Goal: Task Accomplishment & Management: Complete application form

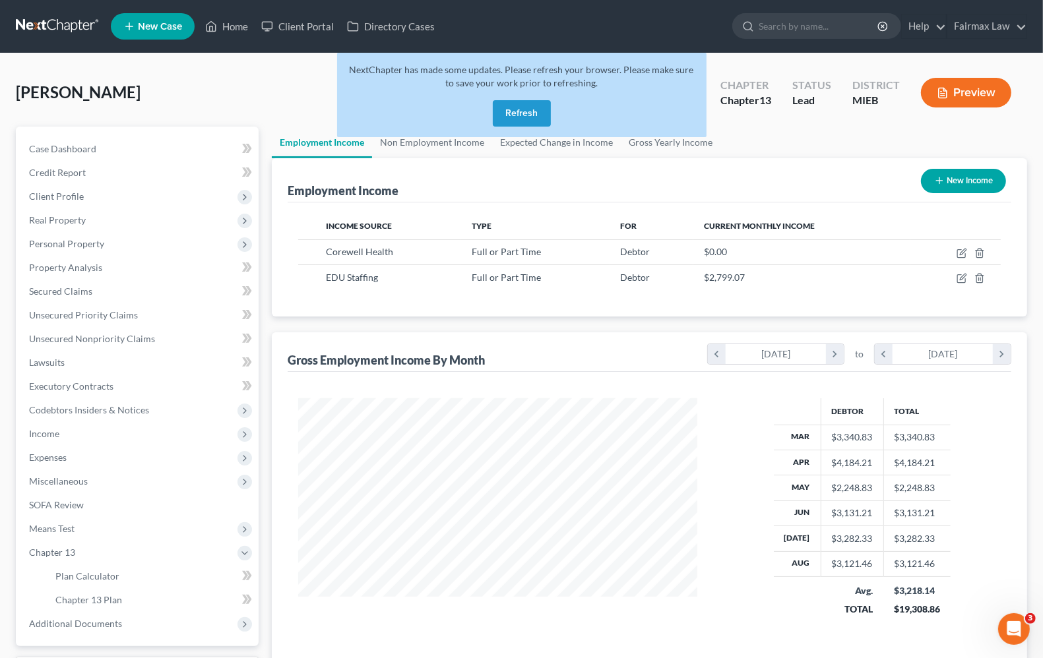
scroll to position [237, 424]
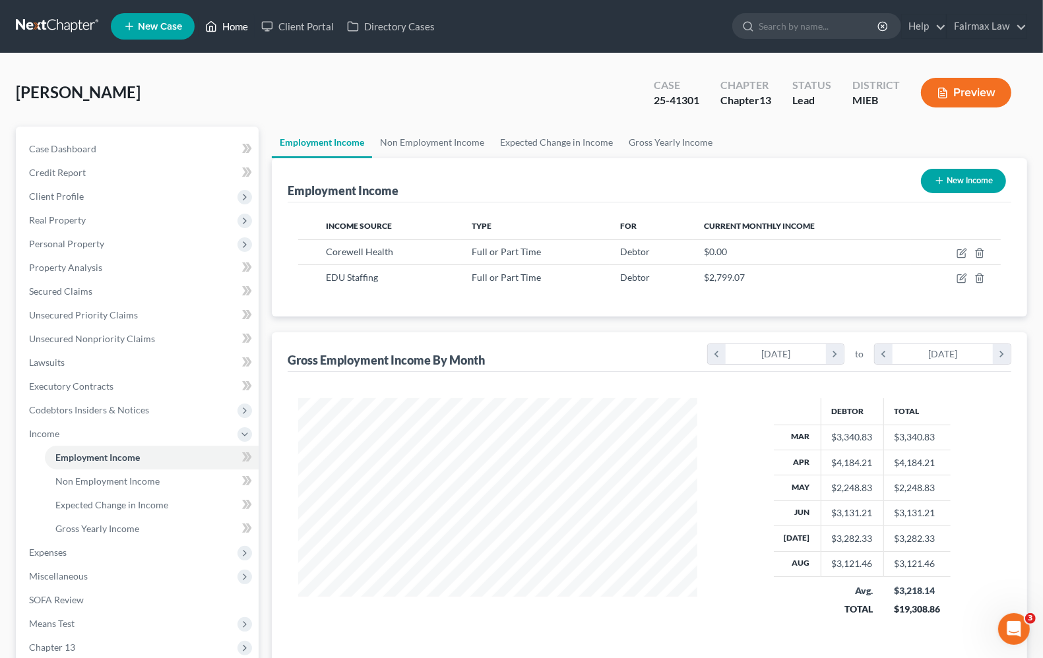
click at [239, 28] on link "Home" at bounding box center [226, 27] width 56 height 24
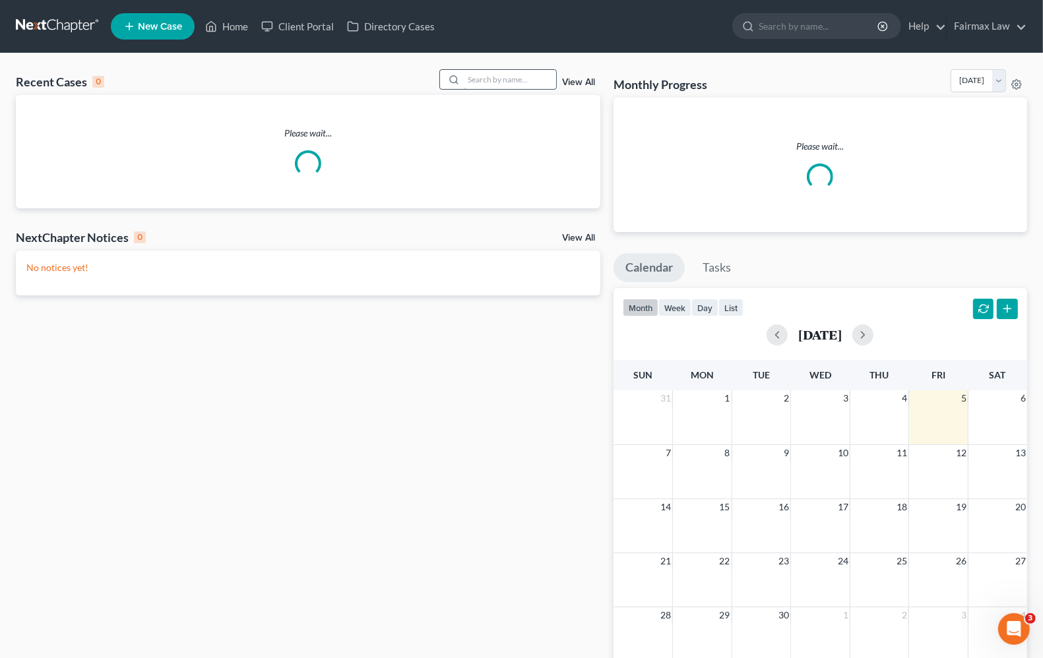
click at [512, 73] on input "search" at bounding box center [510, 79] width 92 height 19
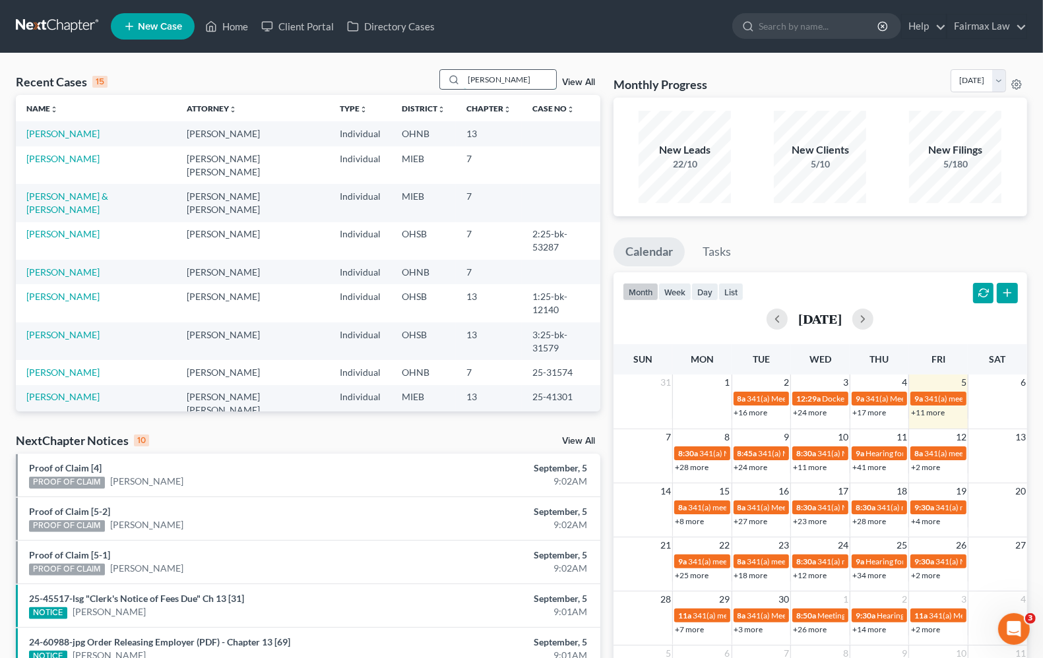
click at [526, 76] on input "owen roper" at bounding box center [510, 79] width 92 height 19
drag, startPoint x: 525, startPoint y: 83, endPoint x: -38, endPoint y: -5, distance: 569.3
click at [0, 0] on html "Home New Case Client Portal Directory Cases Fairmax Law angela@fairmaxlaw.com M…" at bounding box center [521, 474] width 1043 height 949
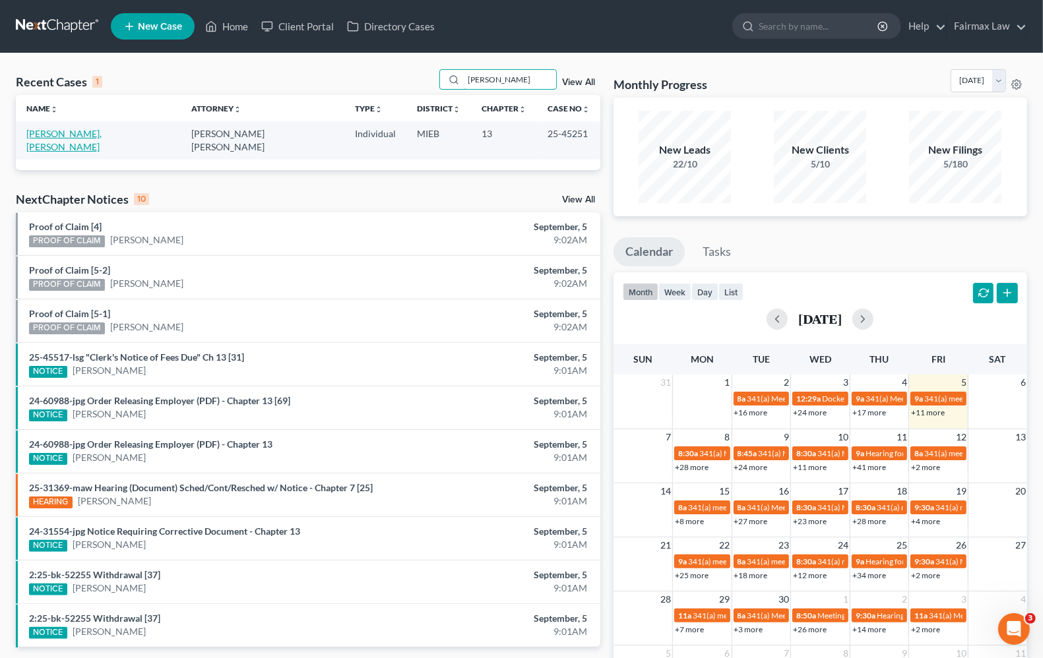
type input "owen roper"
click at [42, 130] on link "[PERSON_NAME], [PERSON_NAME]" at bounding box center [63, 140] width 75 height 24
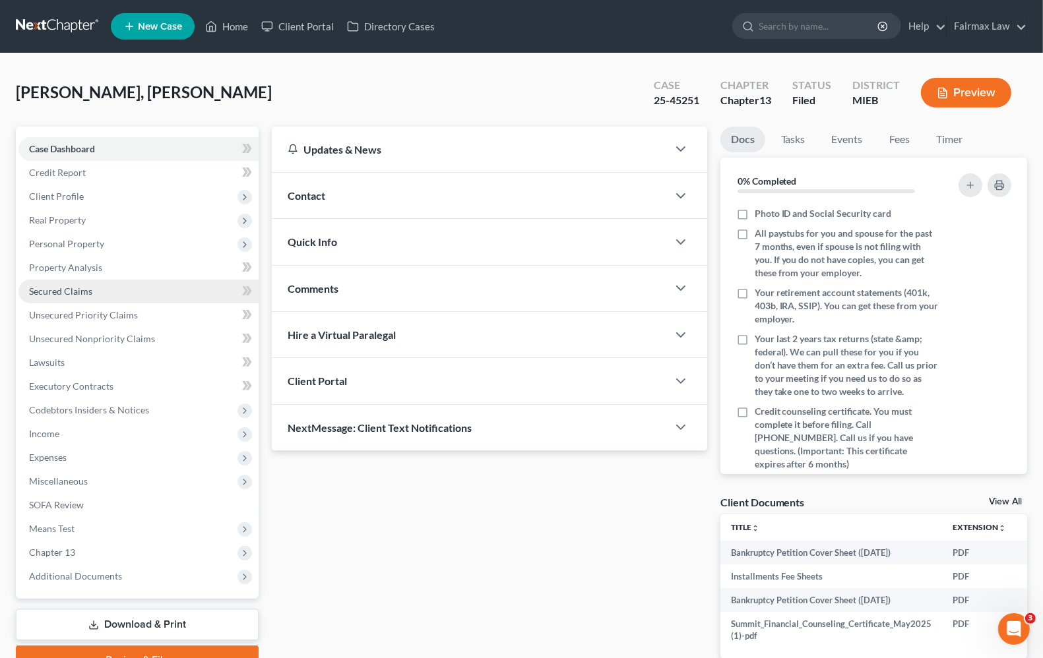
click at [71, 297] on link "Secured Claims" at bounding box center [138, 292] width 240 height 24
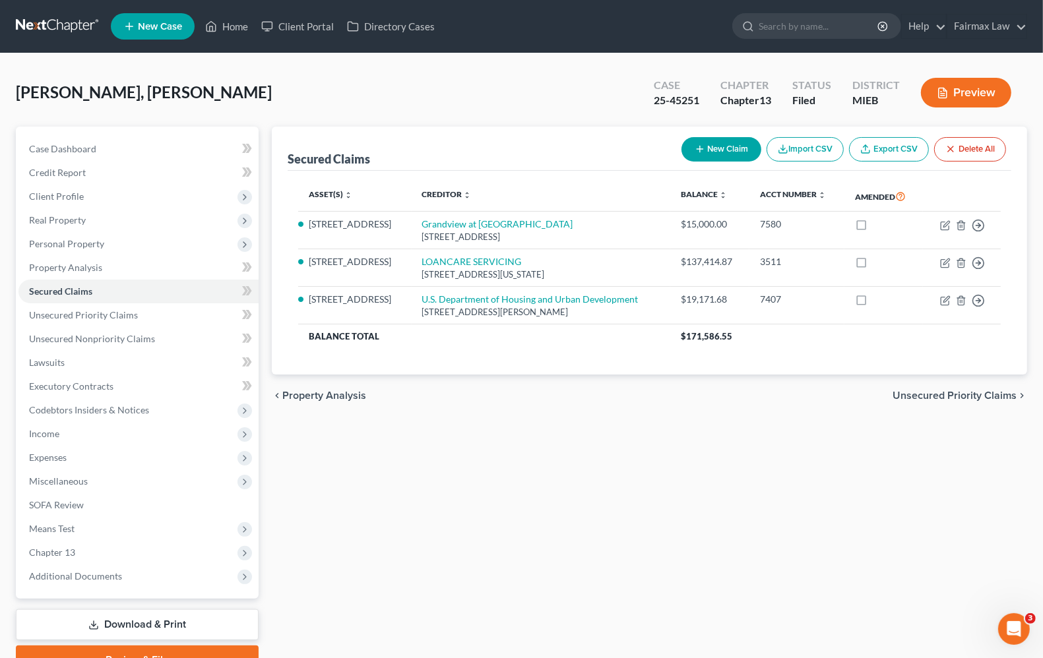
click at [522, 497] on div "Secured Claims New Claim Import CSV Export CSV Delete All Asset(s) expand_more …" at bounding box center [649, 401] width 768 height 548
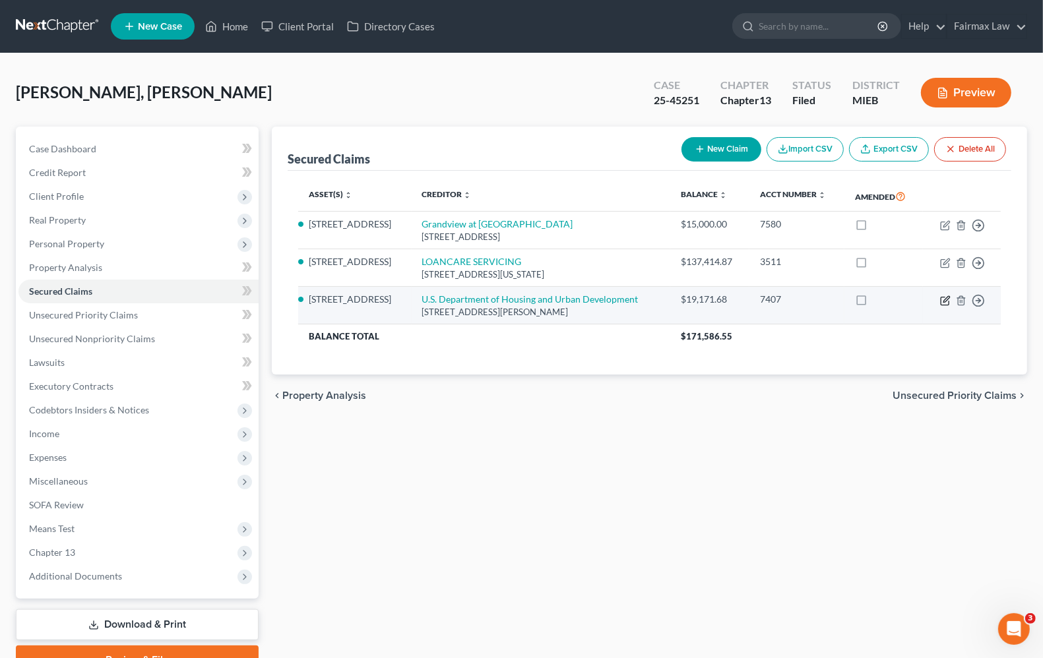
click at [945, 300] on icon "button" at bounding box center [945, 300] width 11 height 11
select select "14"
select select "2"
select select "0"
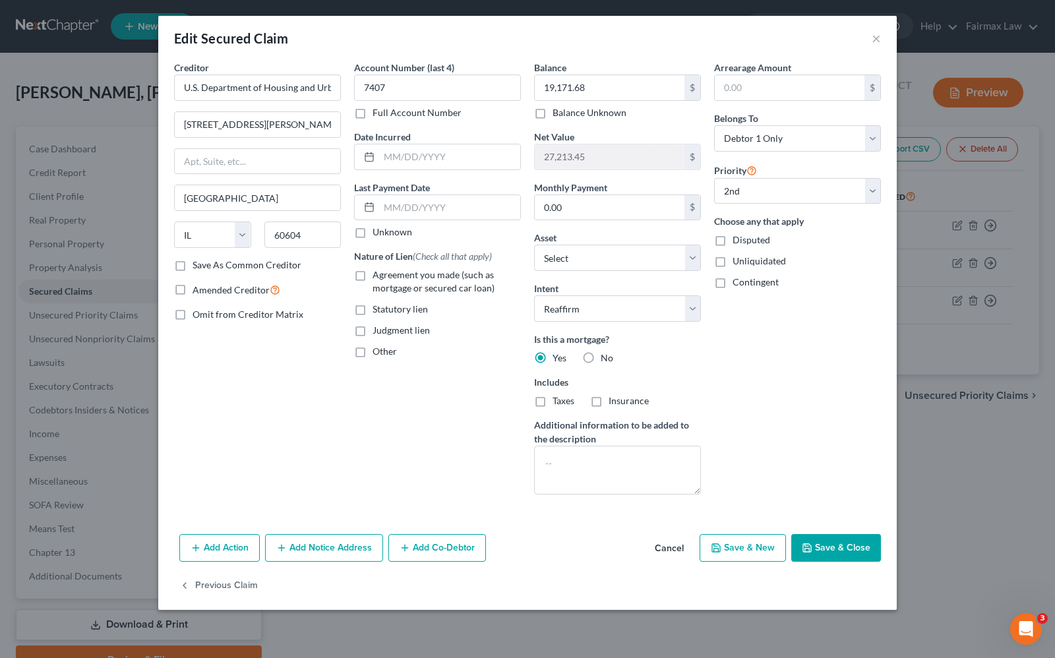
click at [342, 557] on button "Add Notice Address" at bounding box center [324, 548] width 118 height 28
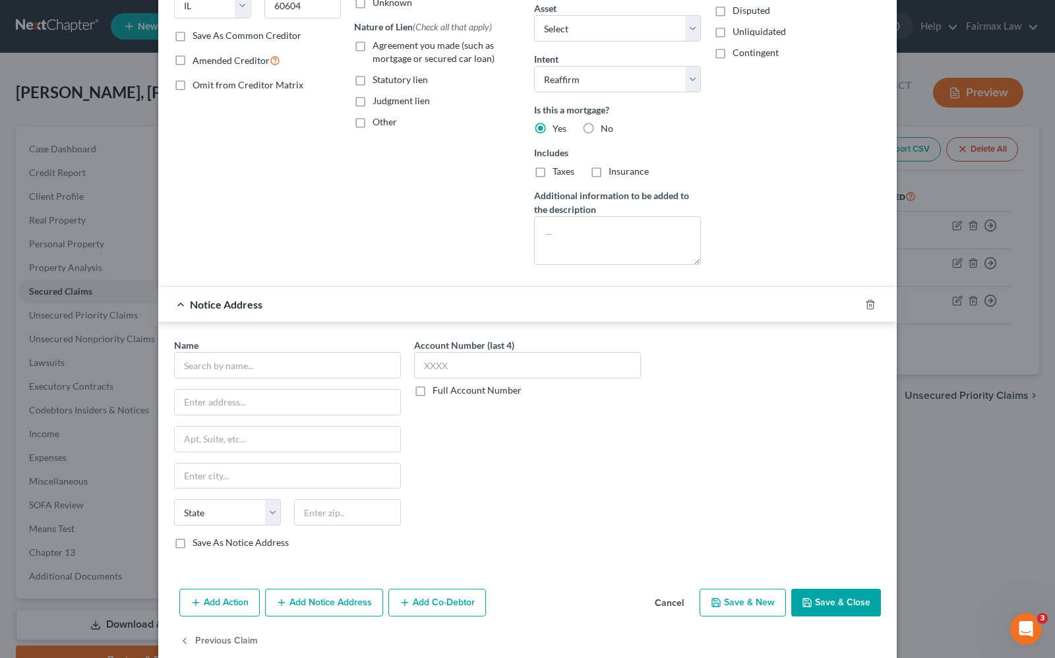
scroll to position [255, 0]
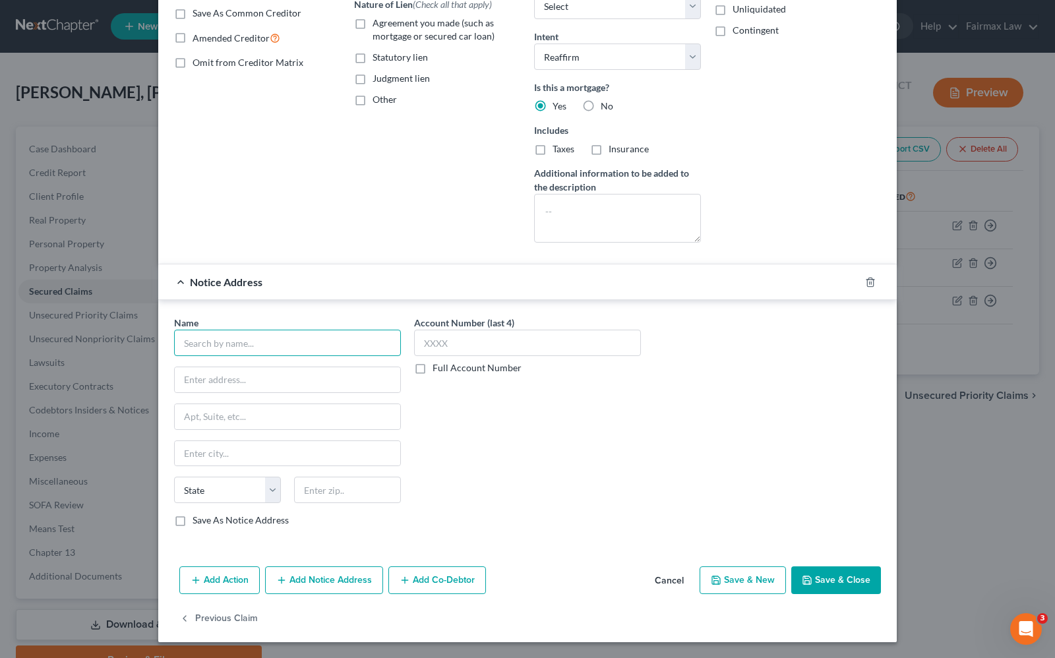
click at [225, 344] on input "text" at bounding box center [287, 343] width 227 height 26
click at [324, 338] on input "US Department of Housing and Urban Development" at bounding box center [287, 343] width 227 height 26
type input "US Department of Housing and Urban Development"
click at [261, 376] on input "text" at bounding box center [288, 379] width 226 height 25
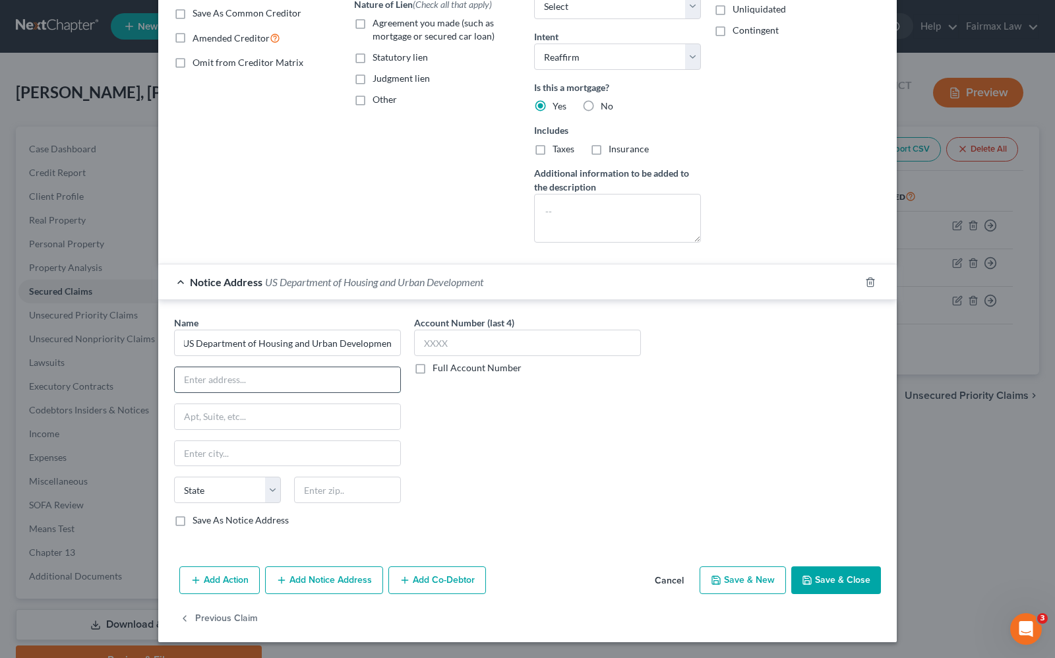
scroll to position [0, 0]
click at [254, 376] on input "text" at bounding box center [288, 379] width 226 height 25
type input "[STREET_ADDRESS][PERSON_NAME]"
click at [318, 424] on input "text" at bounding box center [288, 416] width 226 height 25
type input "Ste 3200"
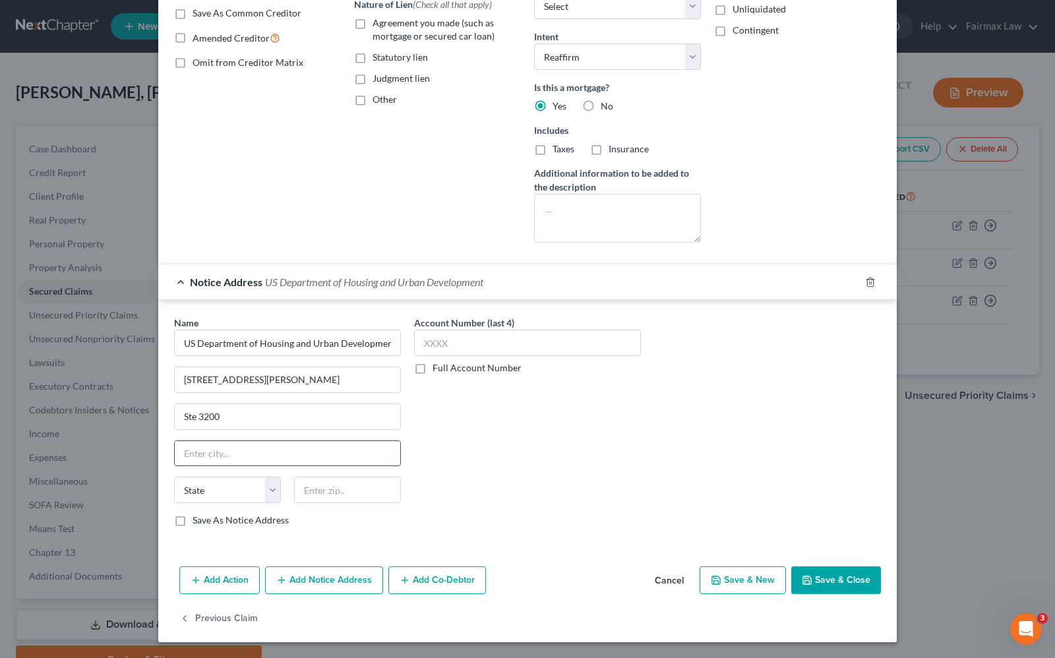
click at [206, 460] on input "text" at bounding box center [288, 453] width 226 height 25
type input "[US_STATE][GEOGRAPHIC_DATA]"
click at [218, 485] on select "State AL AK AR AZ CA CO CT DE DC FL GA GU HI ID IL IN IA KS KY LA ME MD MA MI M…" at bounding box center [227, 490] width 107 height 26
select select "37"
click at [174, 477] on select "State AL AK AR AZ CA CO CT DE DC FL GA GU HI ID IL IN IA KS KY LA ME MD MA MI M…" at bounding box center [227, 490] width 107 height 26
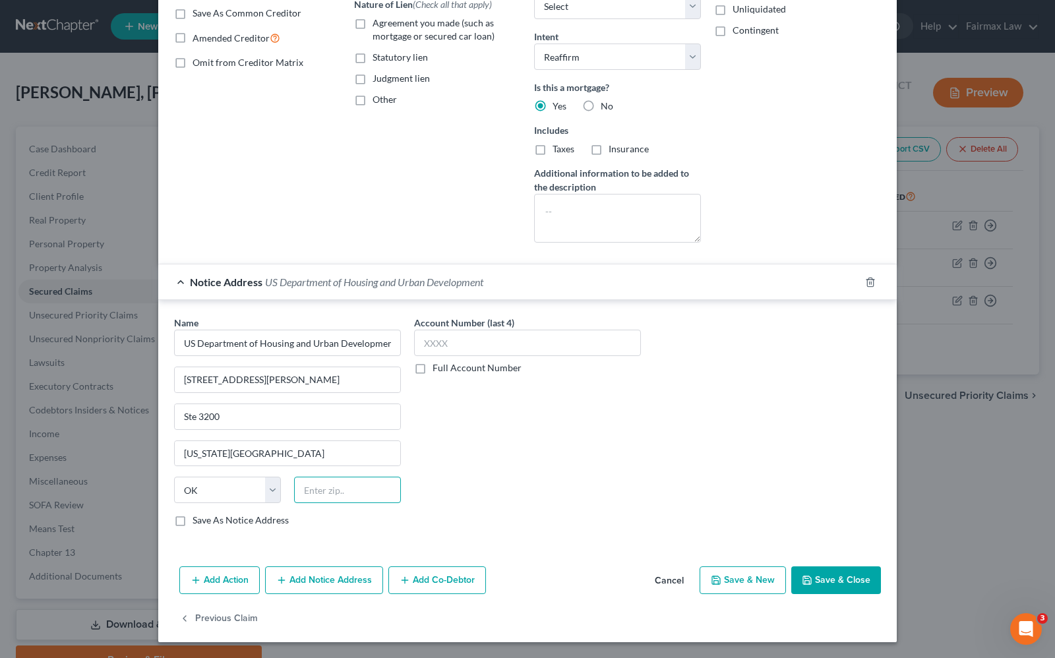
click at [317, 495] on input "text" at bounding box center [347, 490] width 107 height 26
type input "73106"
click at [732, 586] on button "Save & New" at bounding box center [743, 580] width 86 height 28
select select "1"
select select "0"
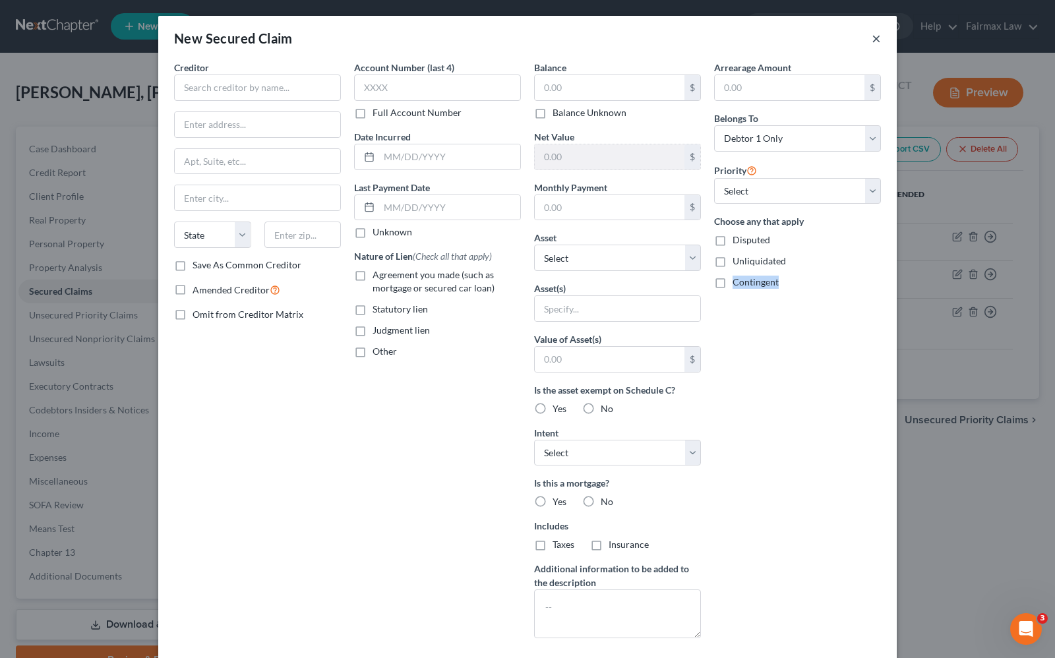
click at [872, 38] on button "×" at bounding box center [876, 38] width 9 height 16
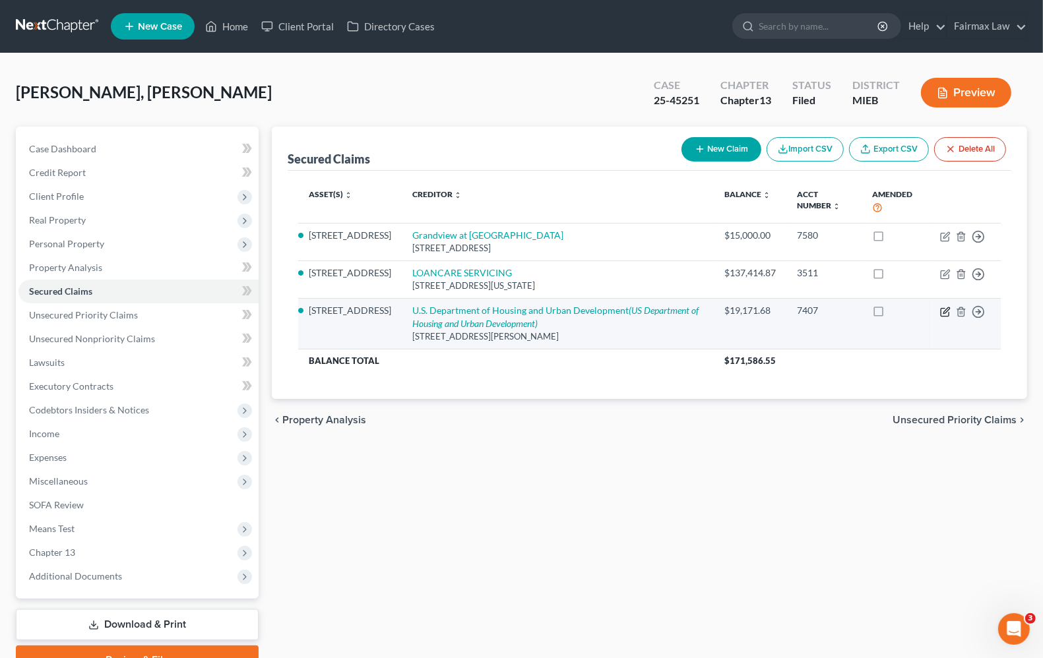
click at [946, 314] on icon "button" at bounding box center [945, 312] width 11 height 11
select select "14"
select select "15"
select select "2"
select select "0"
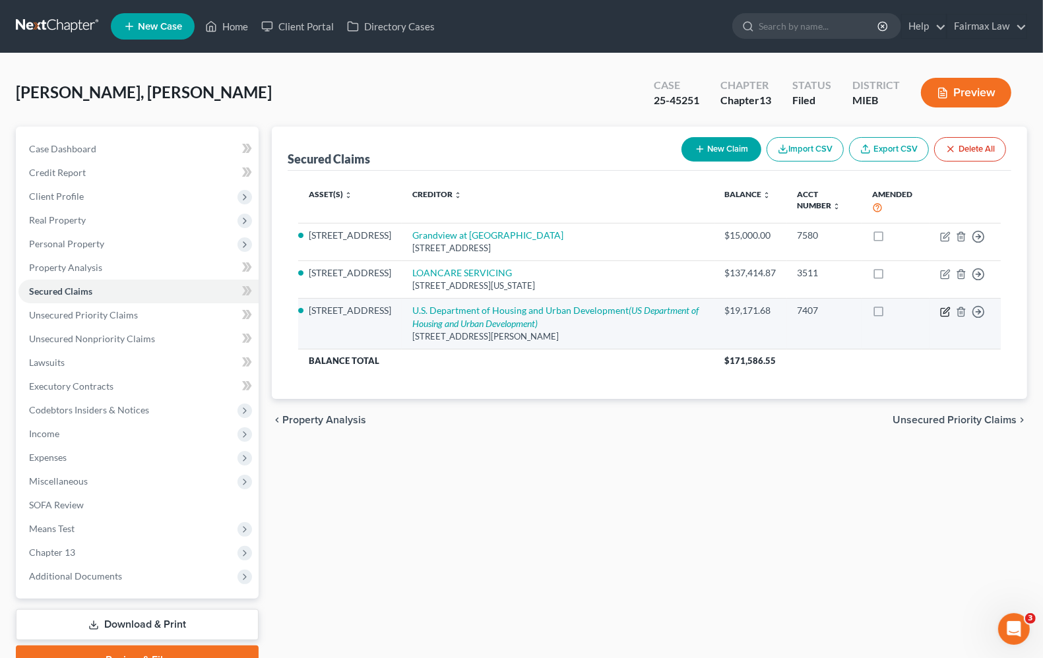
select select "0"
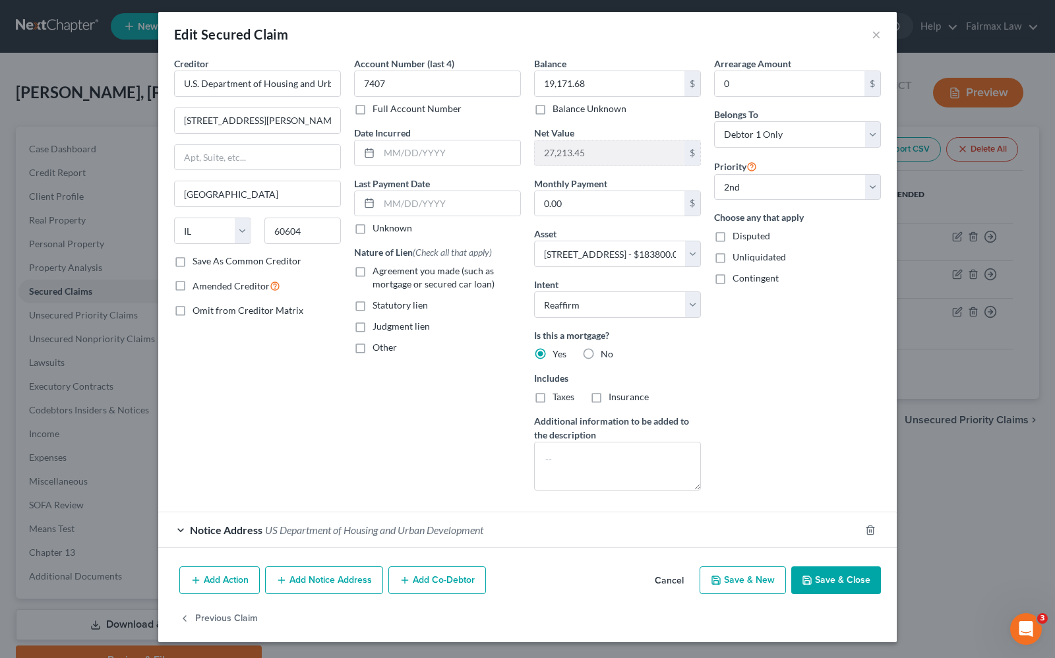
scroll to position [7, 0]
click at [309, 578] on button "Add Notice Address" at bounding box center [324, 580] width 118 height 28
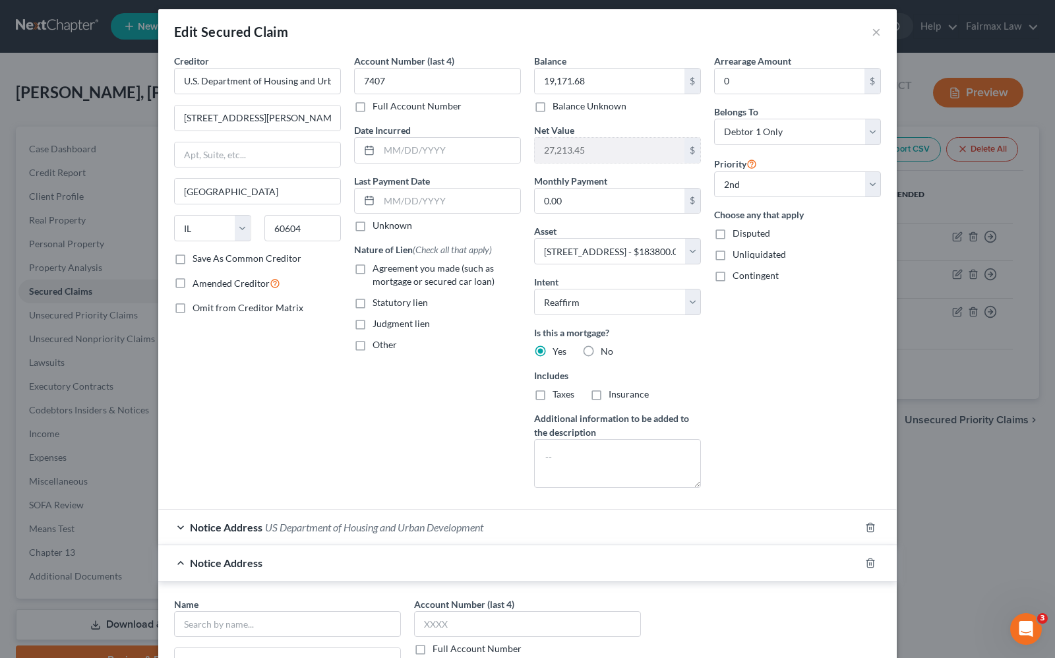
scroll to position [254, 0]
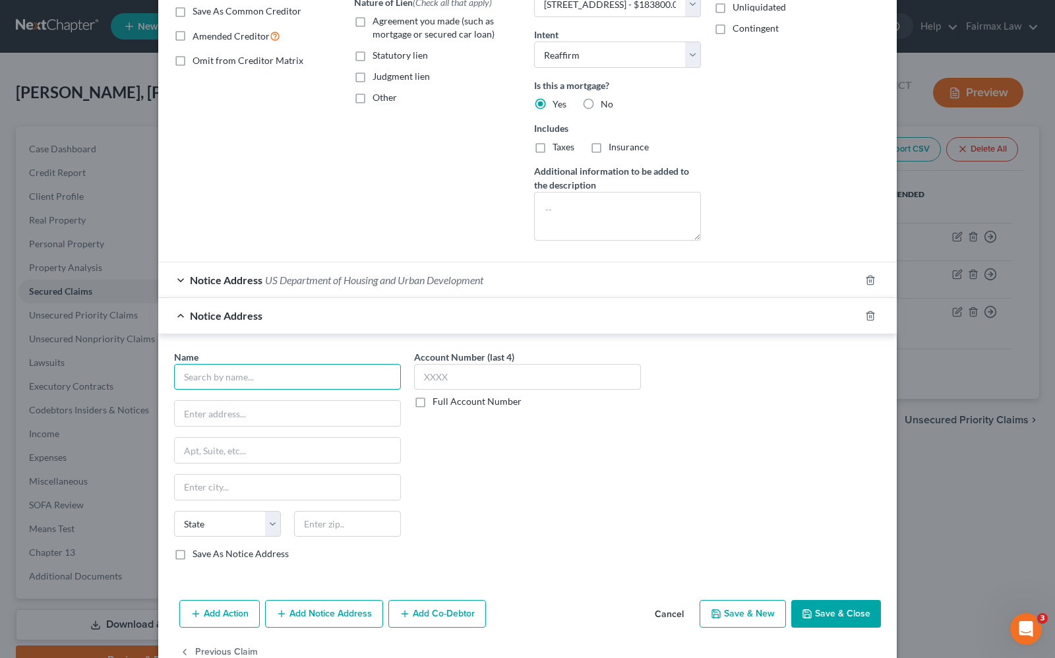
click at [218, 382] on input "text" at bounding box center [287, 377] width 227 height 26
type input "US Attorney"
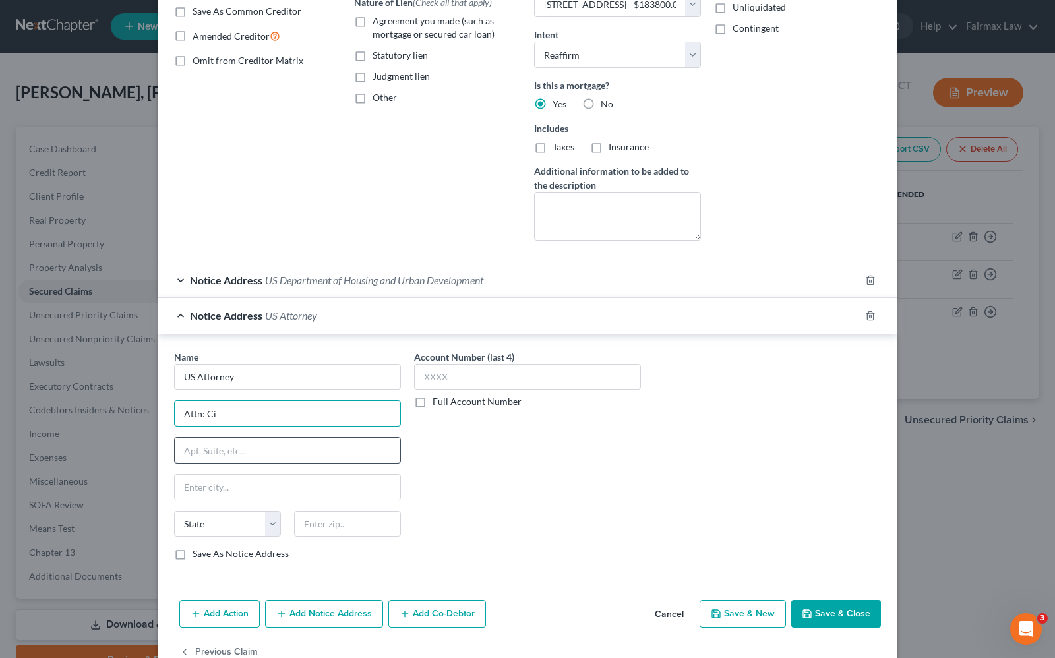
type input "Attn: Civil Division US Department of Housing and Urban Development"
click at [213, 462] on input "text" at bounding box center [288, 450] width 226 height 25
type input "211 W. Fort St. , Ste. 2001"
click at [204, 493] on input "text" at bounding box center [288, 487] width 226 height 25
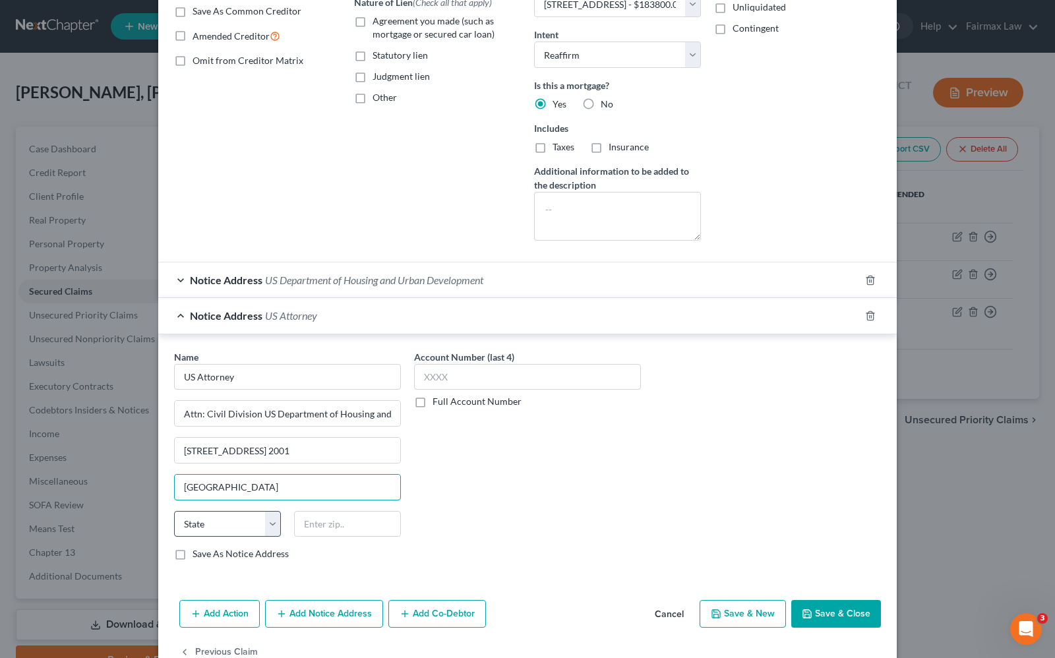
type input "[GEOGRAPHIC_DATA]"
click at [226, 534] on select "State AL AK AR AZ CA CO CT DE DC FL GA GU HI ID IL IN IA KS KY LA ME MD MA MI M…" at bounding box center [227, 524] width 107 height 26
select select "23"
click at [174, 514] on select "State AL AK AR AZ CA CO CT DE DC FL GA GU HI ID IL IN IA KS KY LA ME MD MA MI M…" at bounding box center [227, 524] width 107 height 26
click at [324, 532] on input "text" at bounding box center [347, 524] width 107 height 26
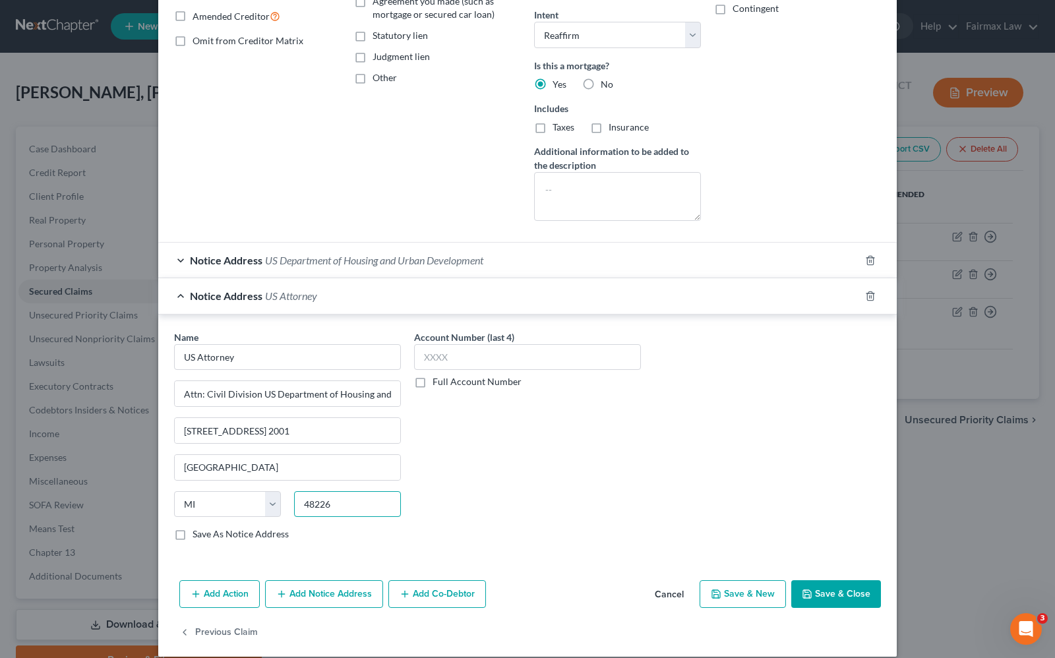
scroll to position [291, 0]
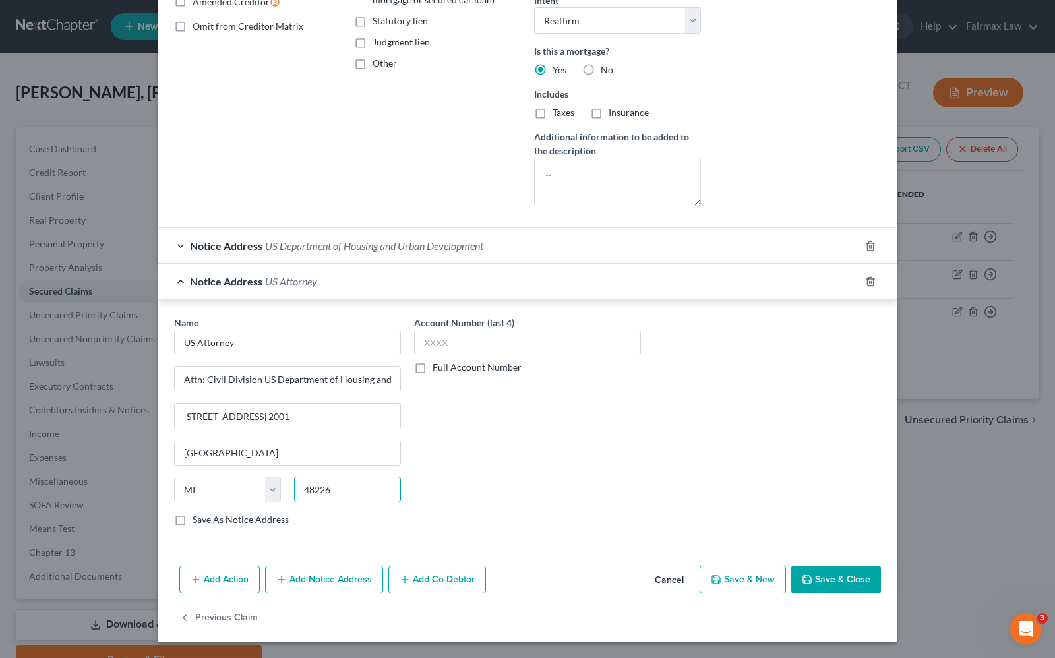
type input "48226"
click at [344, 588] on button "Add Notice Address" at bounding box center [324, 580] width 118 height 28
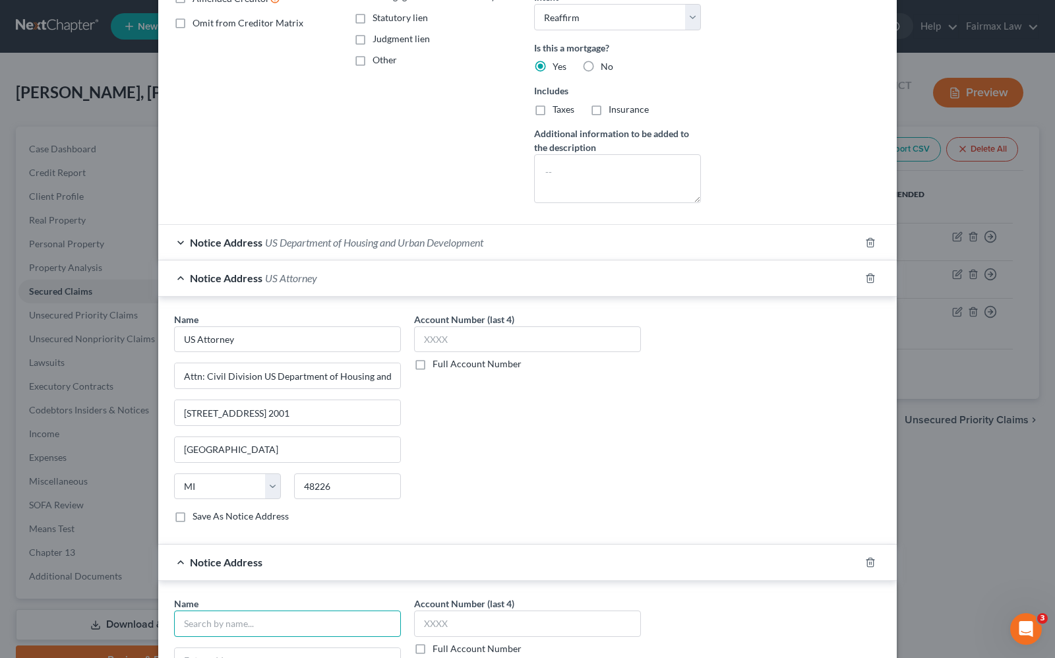
click at [258, 624] on input "text" at bounding box center [287, 624] width 227 height 26
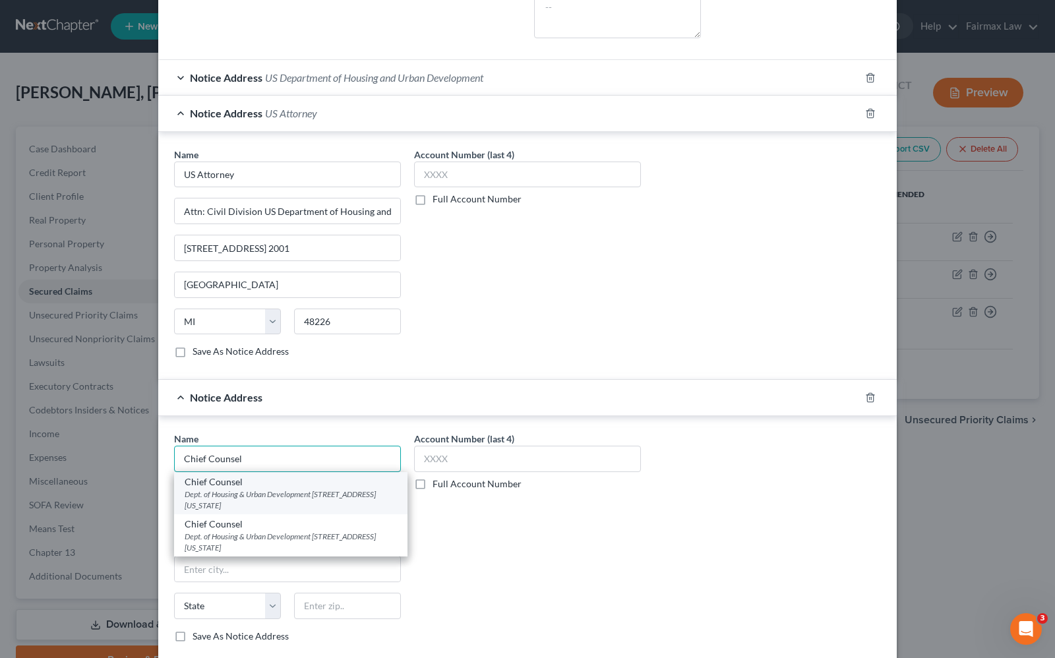
type input "Chief Counsel"
click at [216, 501] on div "Dept. of Housing & Urban Development 477 Michigan Ave., Room 1725, Detroit, MI …" at bounding box center [291, 500] width 212 height 22
type input "Dept. of Housing & Urban Development"
type input "477 Michigan Ave., Room 1725"
type input "[GEOGRAPHIC_DATA]"
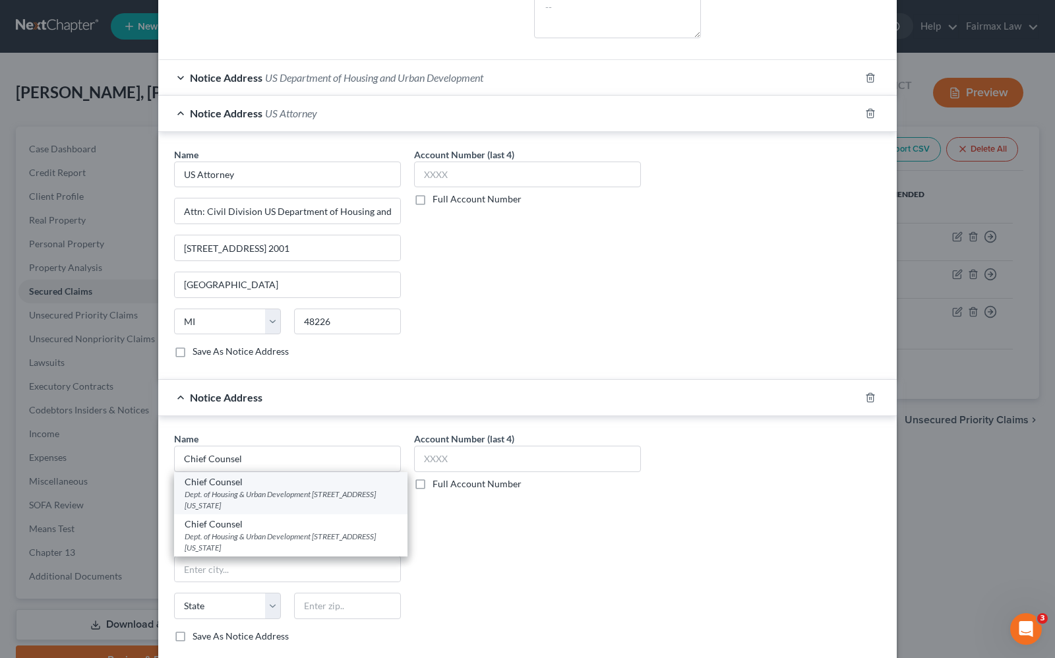
select select "23"
type input "48226"
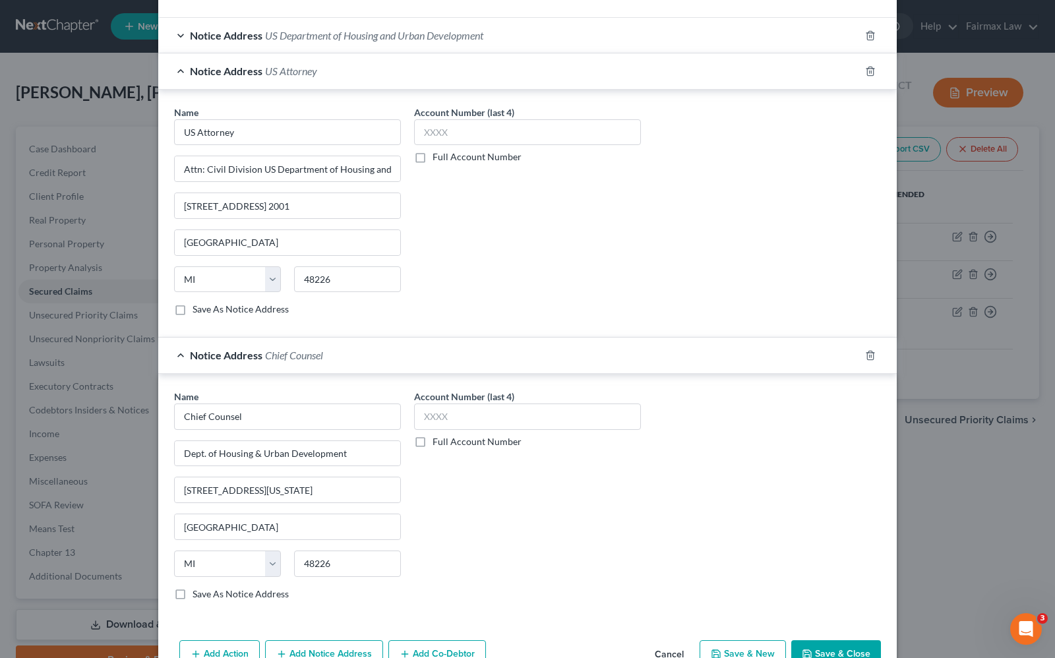
scroll to position [578, 0]
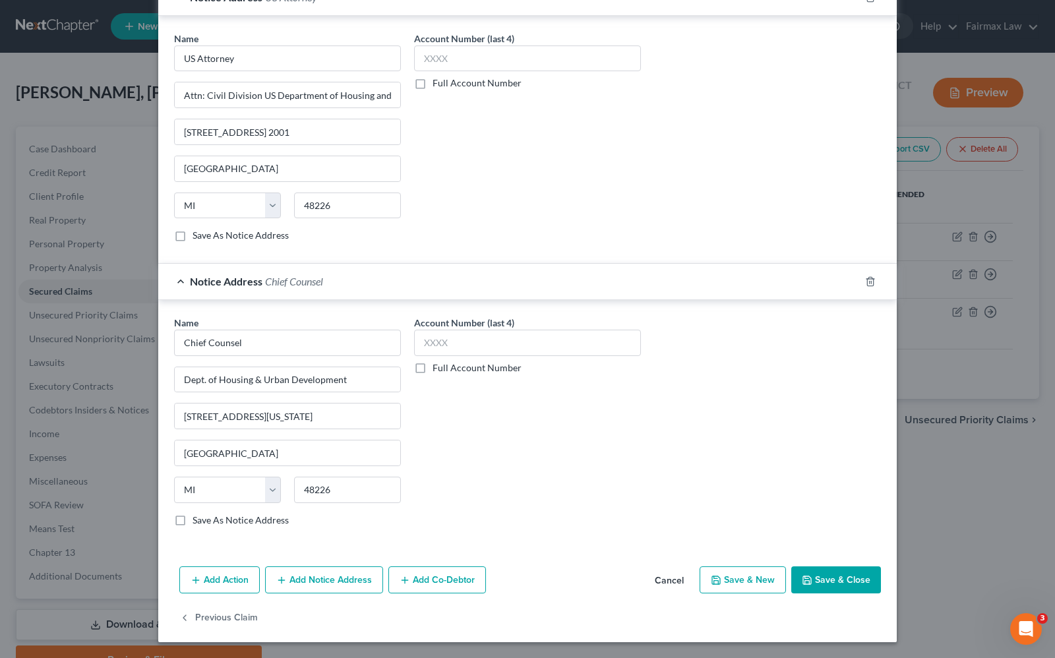
click at [193, 524] on label "Save As Notice Address" at bounding box center [241, 520] width 96 height 13
click at [198, 522] on input "Save As Notice Address" at bounding box center [202, 518] width 9 height 9
checkbox input "true"
click at [193, 231] on label "Save As Notice Address" at bounding box center [241, 235] width 96 height 13
click at [198, 231] on input "Save As Notice Address" at bounding box center [202, 233] width 9 height 9
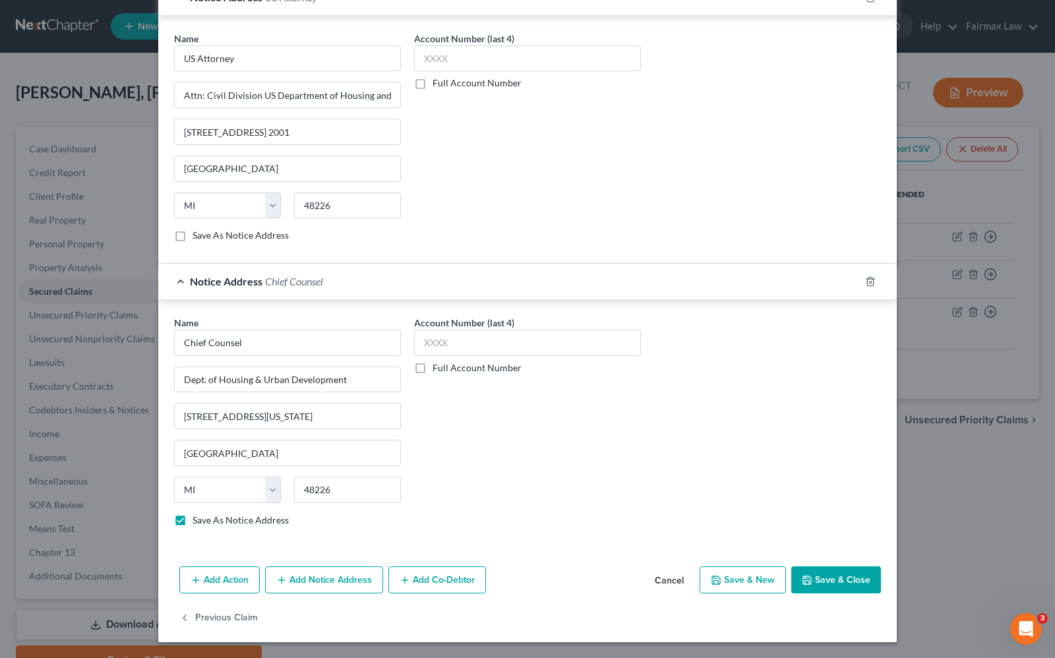
checkbox input "true"
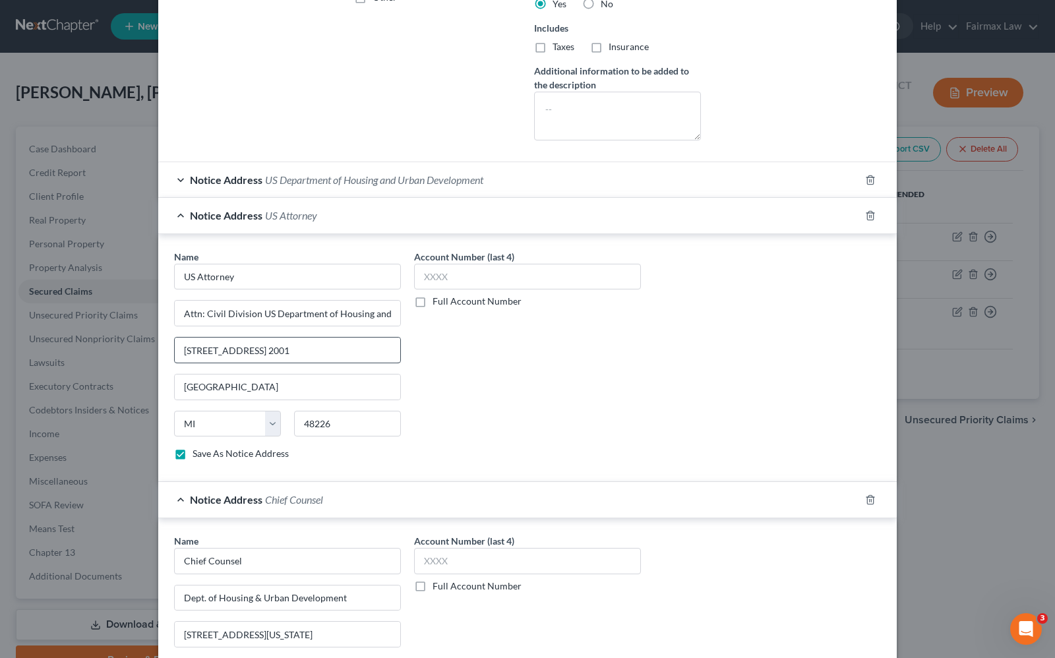
scroll to position [330, 0]
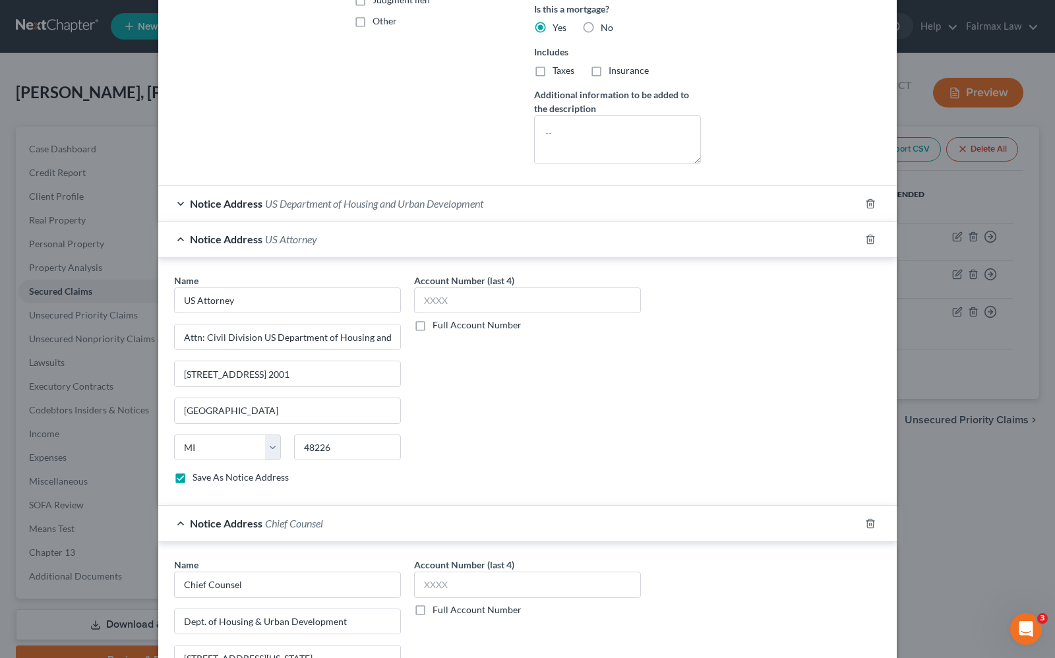
click at [190, 210] on span "Notice Address" at bounding box center [226, 203] width 73 height 13
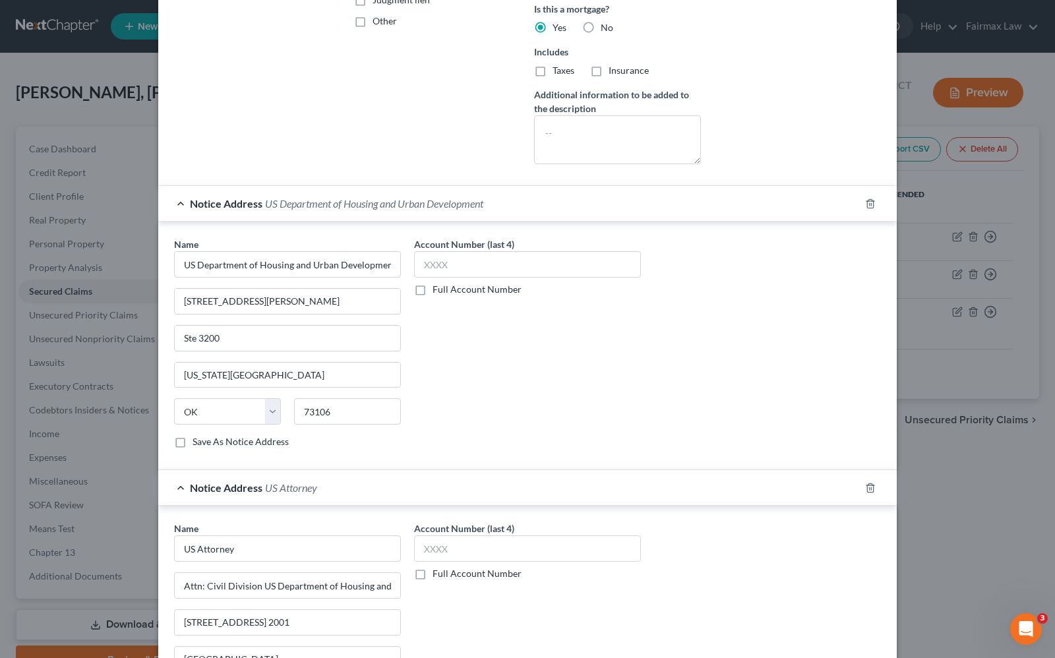
click at [193, 446] on label "Save As Notice Address" at bounding box center [241, 441] width 96 height 13
click at [198, 444] on input "Save As Notice Address" at bounding box center [202, 439] width 9 height 9
checkbox input "true"
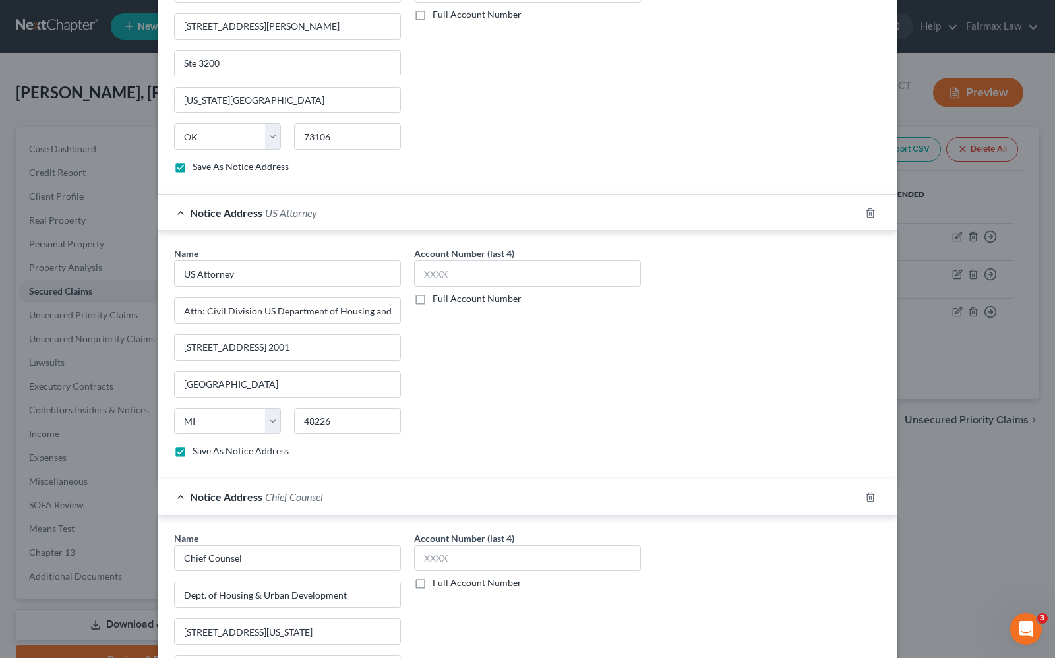
scroll to position [828, 0]
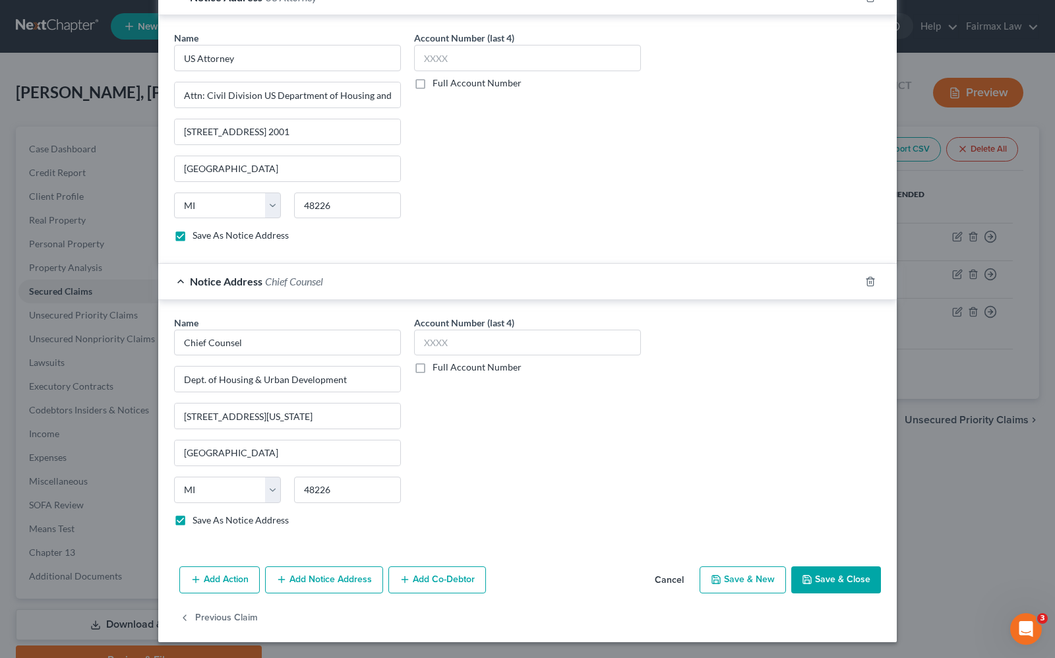
click at [193, 522] on label "Save As Notice Address" at bounding box center [241, 520] width 96 height 13
click at [198, 522] on input "Save As Notice Address" at bounding box center [202, 518] width 9 height 9
click at [172, 244] on div "Name * US Attorney Attn: Civil Division US Department of Housing and Urban Deve…" at bounding box center [287, 142] width 240 height 222
click at [193, 514] on label "Save As Notice Address" at bounding box center [241, 520] width 96 height 13
click at [198, 514] on input "Save As Notice Address" at bounding box center [202, 518] width 9 height 9
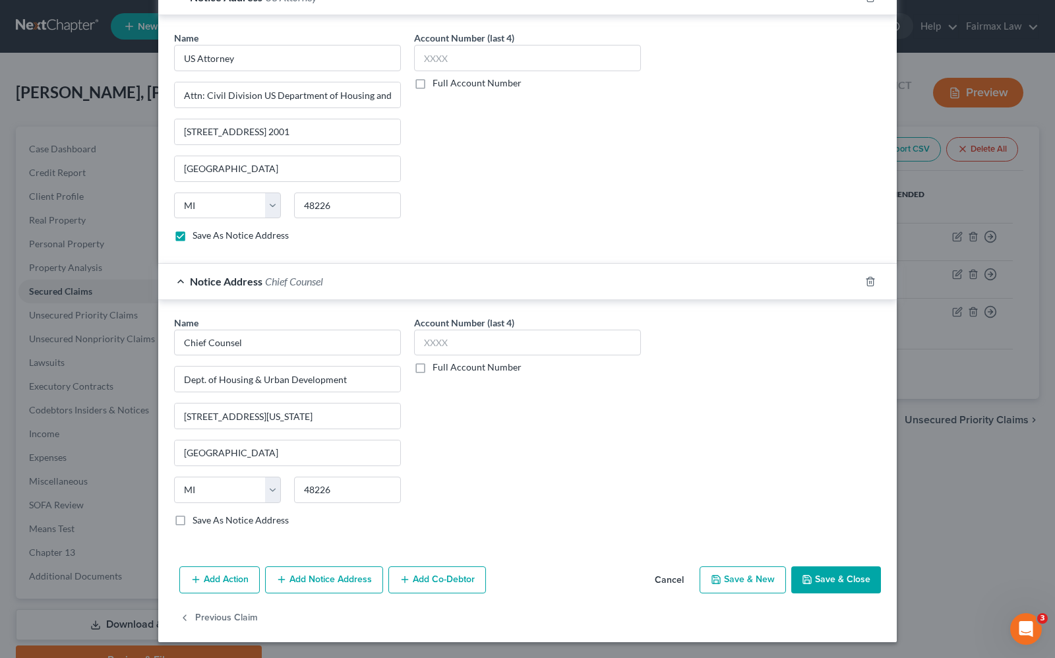
checkbox input "true"
click at [743, 595] on div "Add Action Add Notice Address Add Co-Debtor Cancel Save & New Save & Close" at bounding box center [527, 583] width 739 height 44
click at [808, 581] on button "Save & Close" at bounding box center [836, 580] width 90 height 28
select select
checkbox input "false"
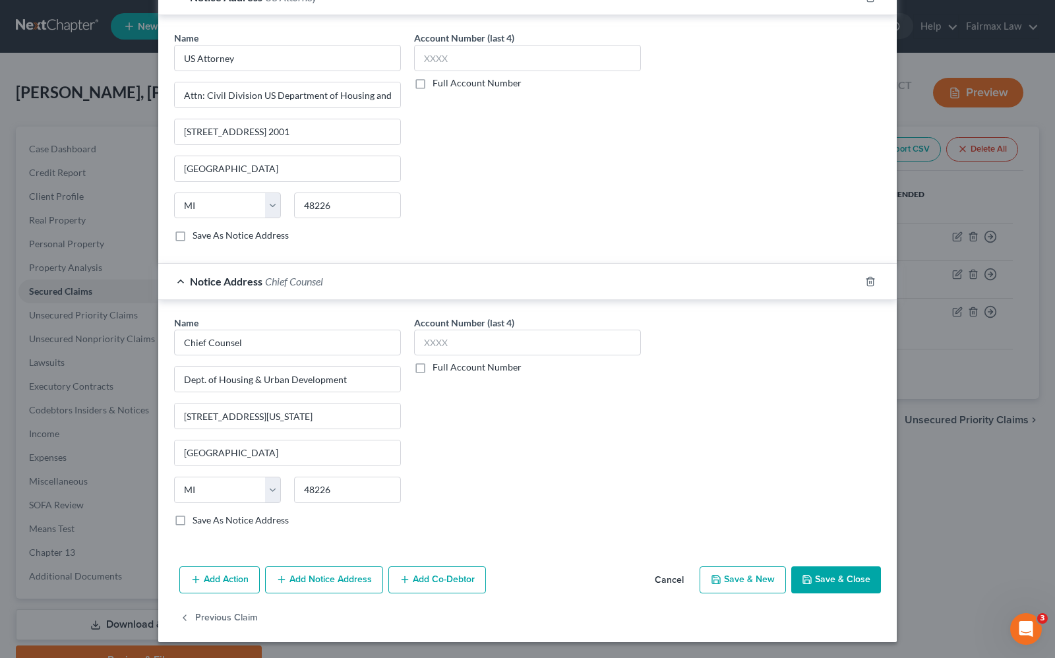
checkbox input "false"
select select "1"
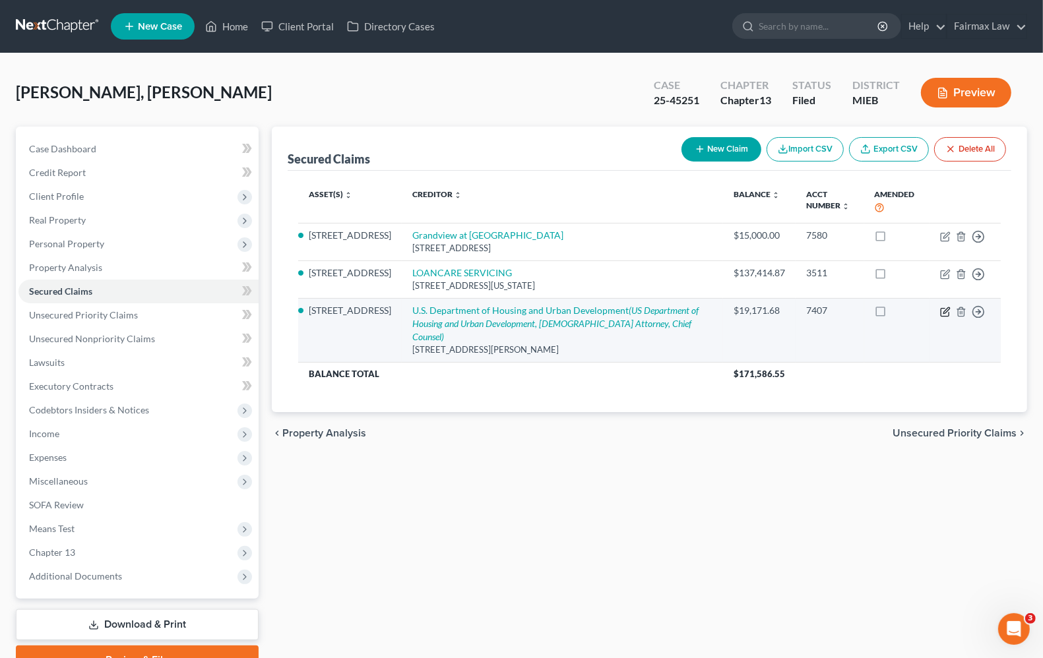
click at [947, 317] on icon "button" at bounding box center [945, 312] width 11 height 11
select select "14"
select select "2"
select select "0"
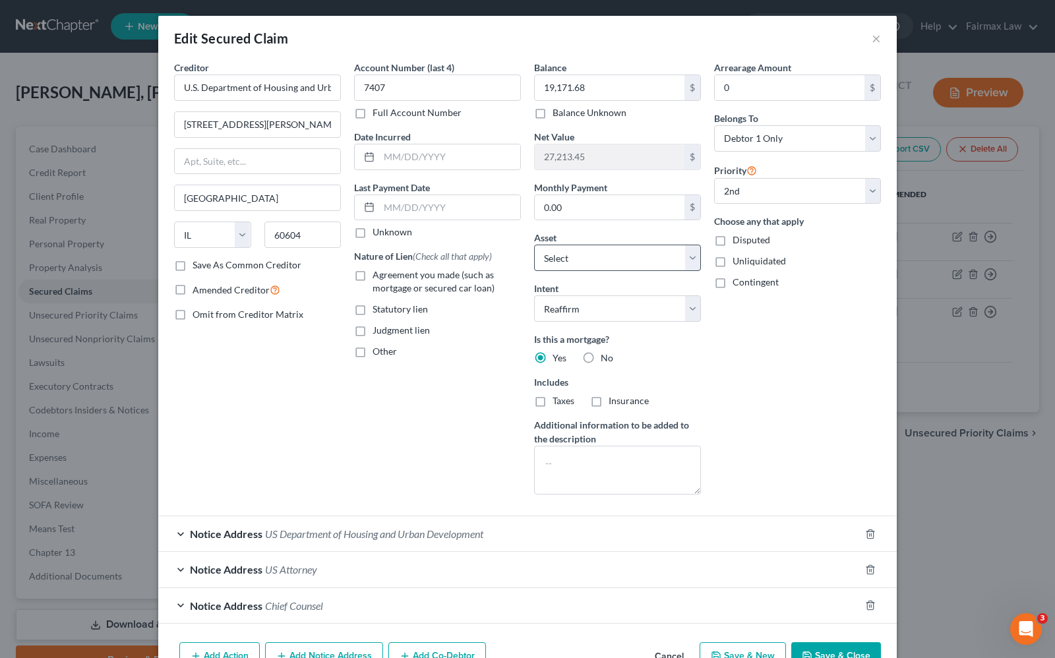
scroll to position [78, 0]
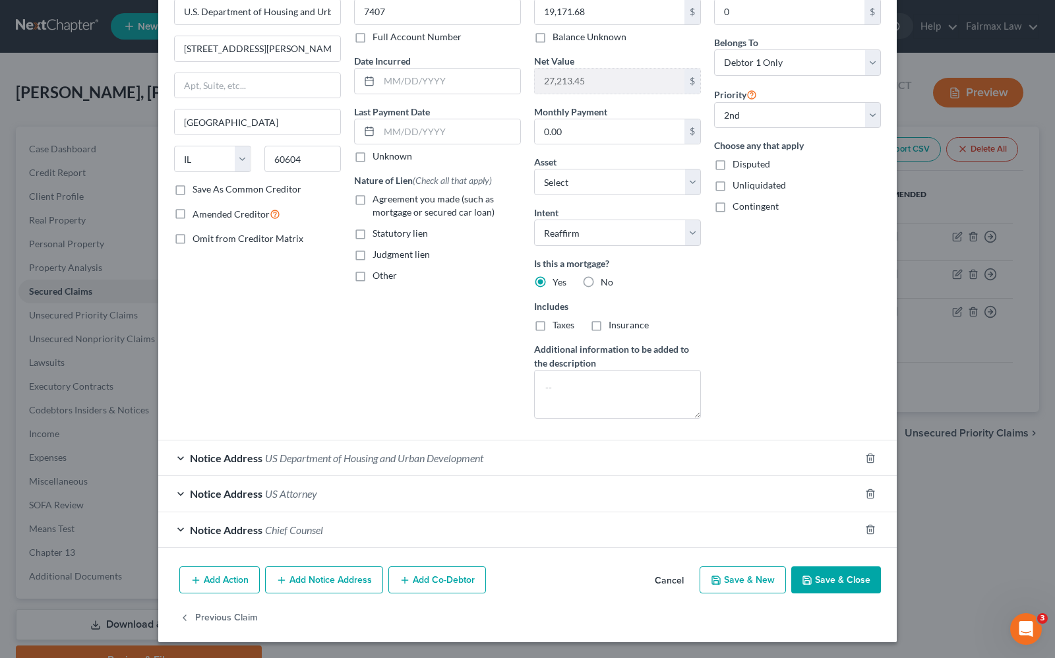
click at [265, 457] on span "US Department of Housing and Urban Development" at bounding box center [374, 458] width 218 height 13
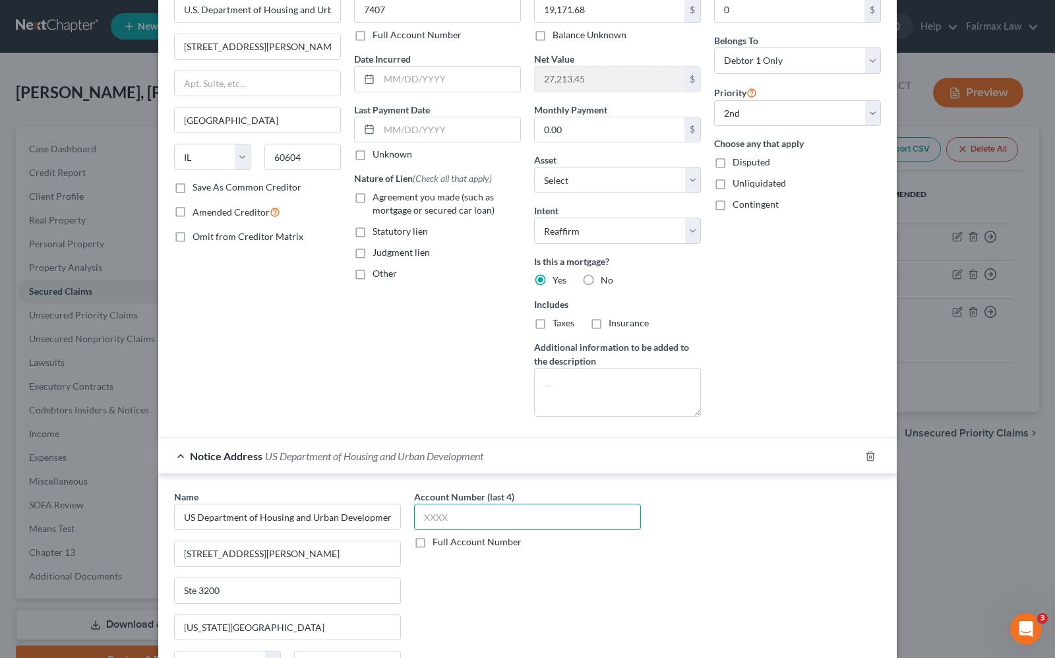
click at [449, 511] on input "text" at bounding box center [527, 517] width 227 height 26
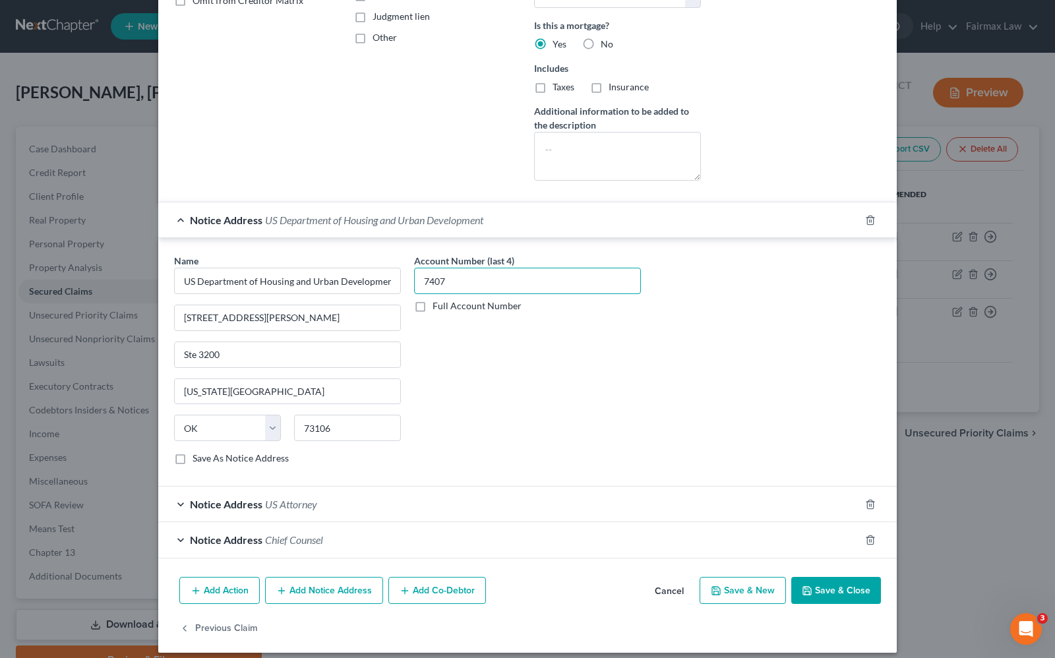
scroll to position [328, 0]
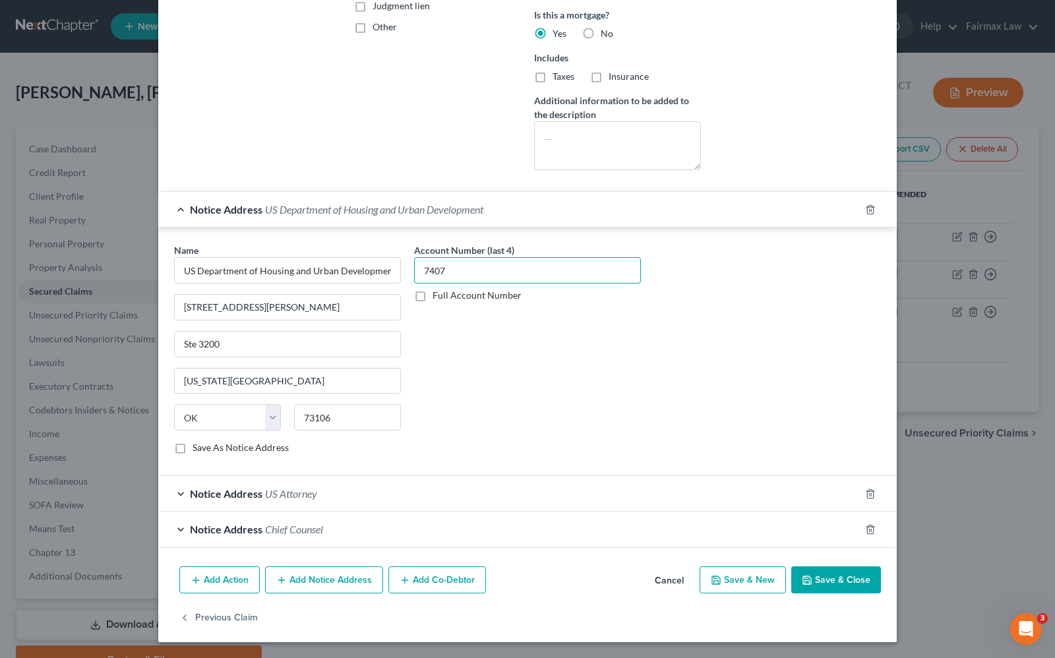
type input "7407"
click at [235, 493] on span "Notice Address" at bounding box center [226, 493] width 73 height 13
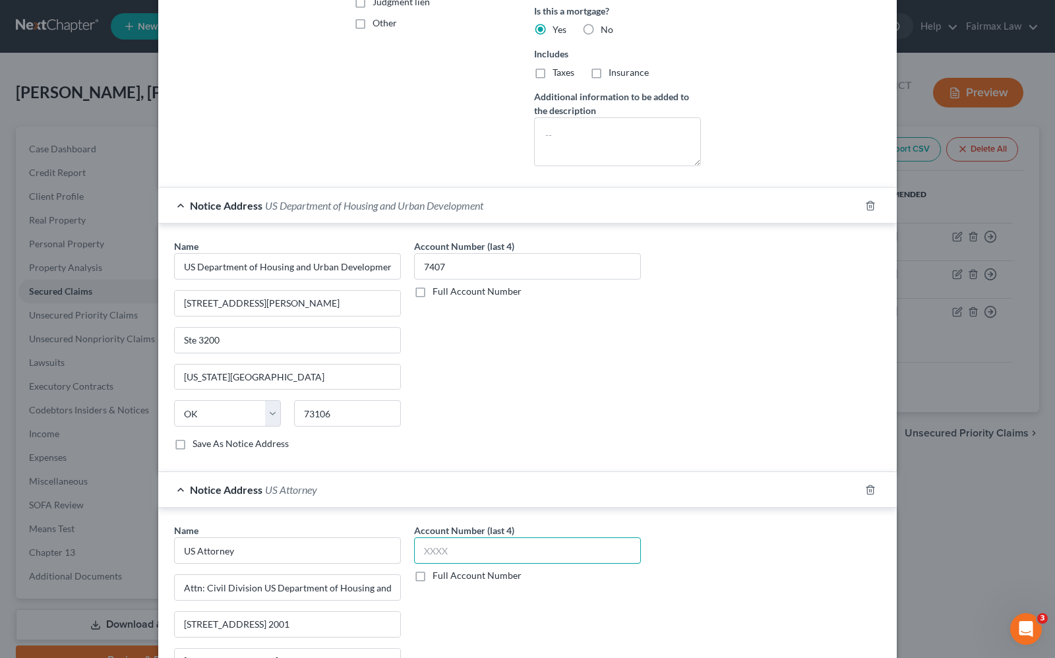
click at [449, 553] on input "text" at bounding box center [527, 550] width 227 height 26
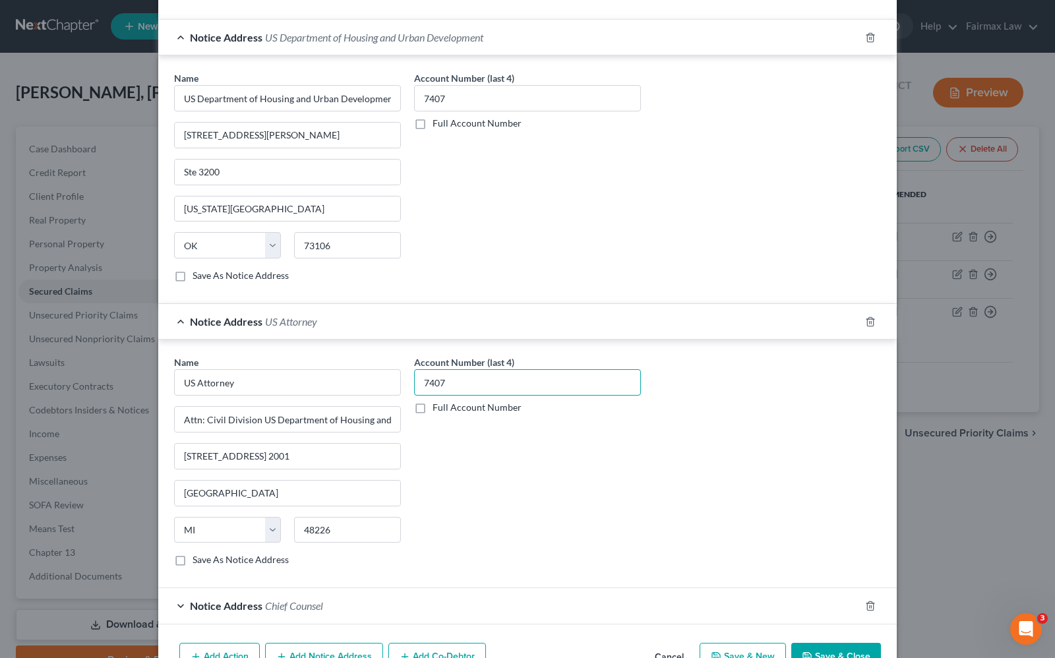
scroll to position [578, 0]
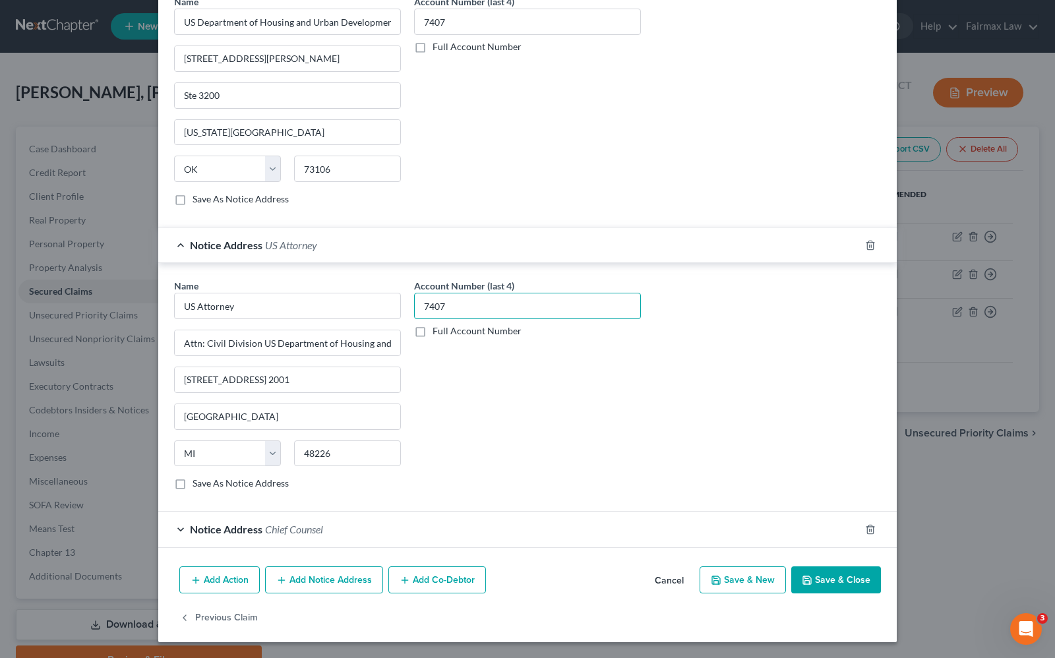
type input "7407"
drag, startPoint x: 276, startPoint y: 531, endPoint x: 293, endPoint y: 528, distance: 18.2
click at [276, 531] on span "Chief Counsel" at bounding box center [294, 529] width 58 height 13
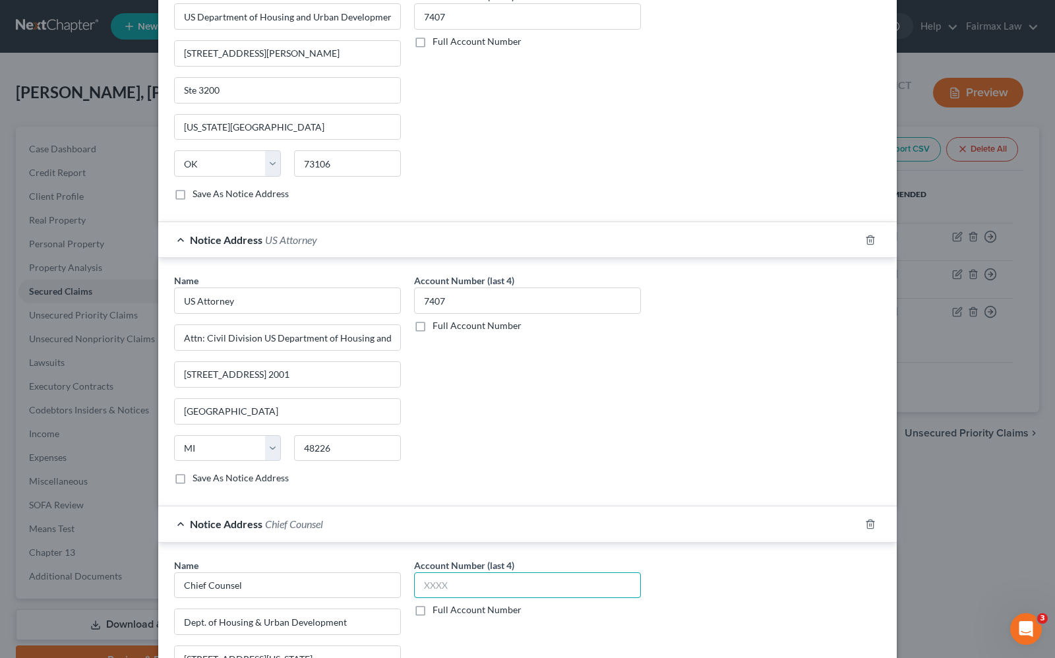
click at [437, 580] on input "text" at bounding box center [527, 585] width 227 height 26
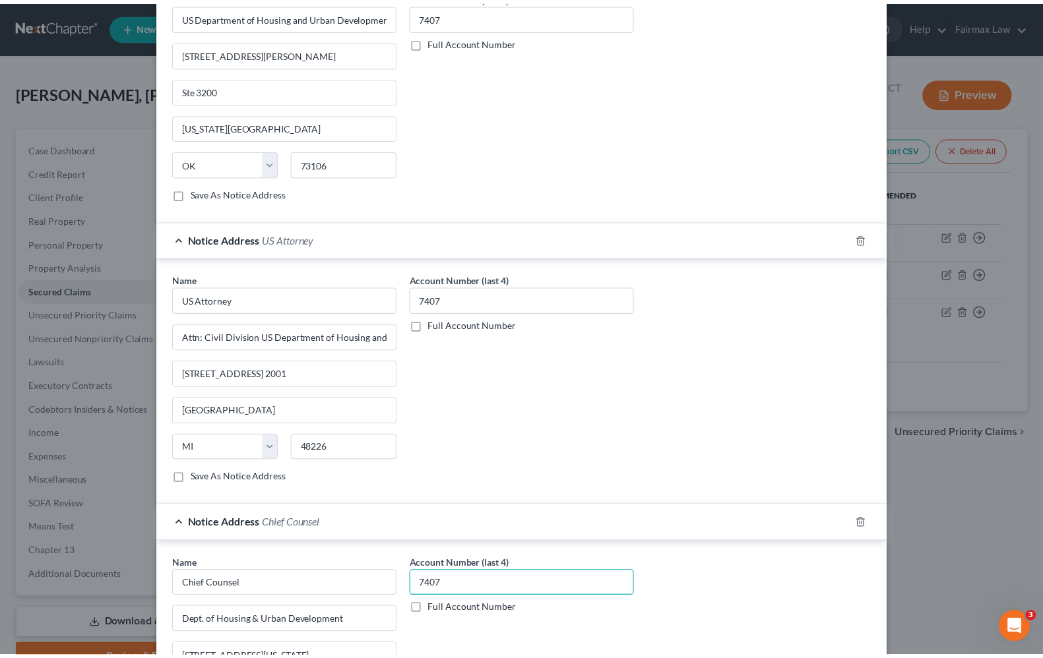
scroll to position [828, 0]
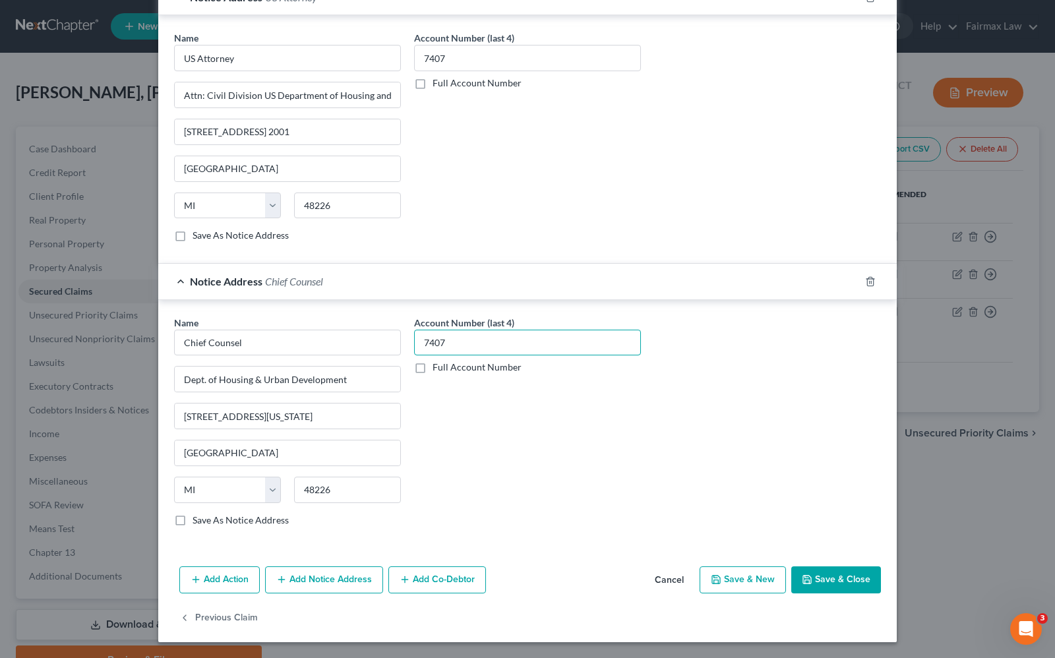
type input "7407"
click at [851, 578] on button "Save & Close" at bounding box center [836, 580] width 90 height 28
select select "1"
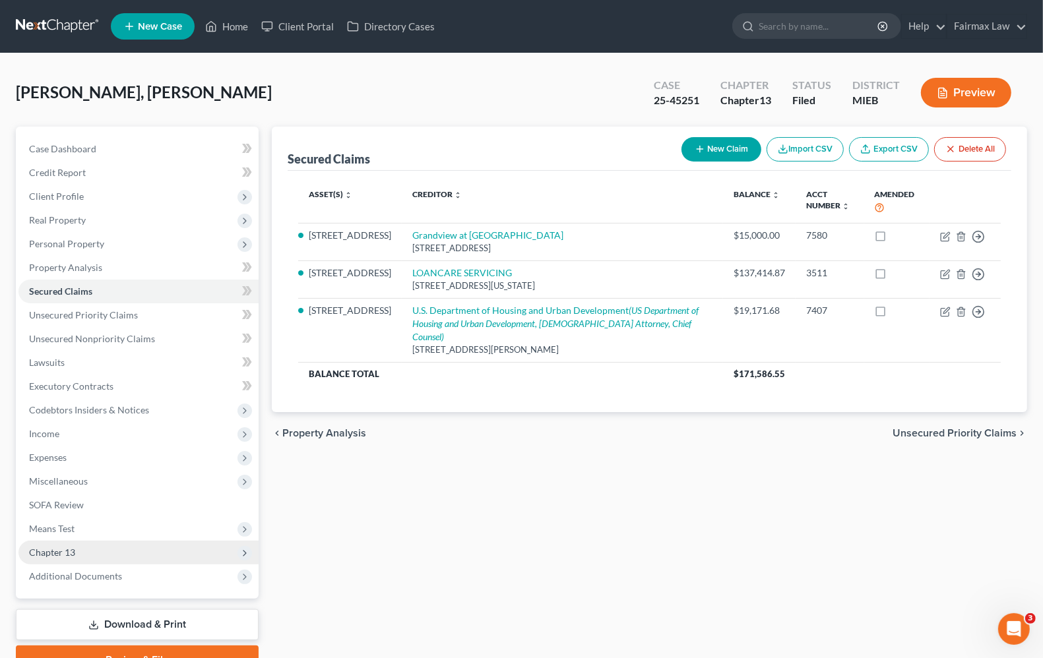
click at [53, 551] on span "Chapter 13" at bounding box center [52, 552] width 46 height 11
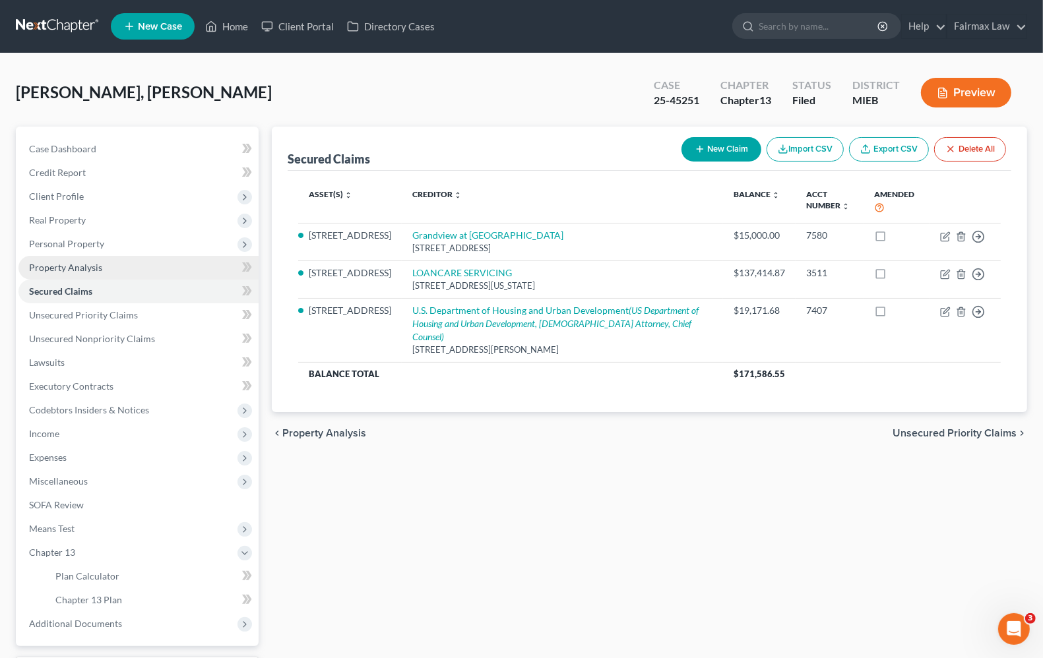
click at [64, 264] on span "Property Analysis" at bounding box center [65, 267] width 73 height 11
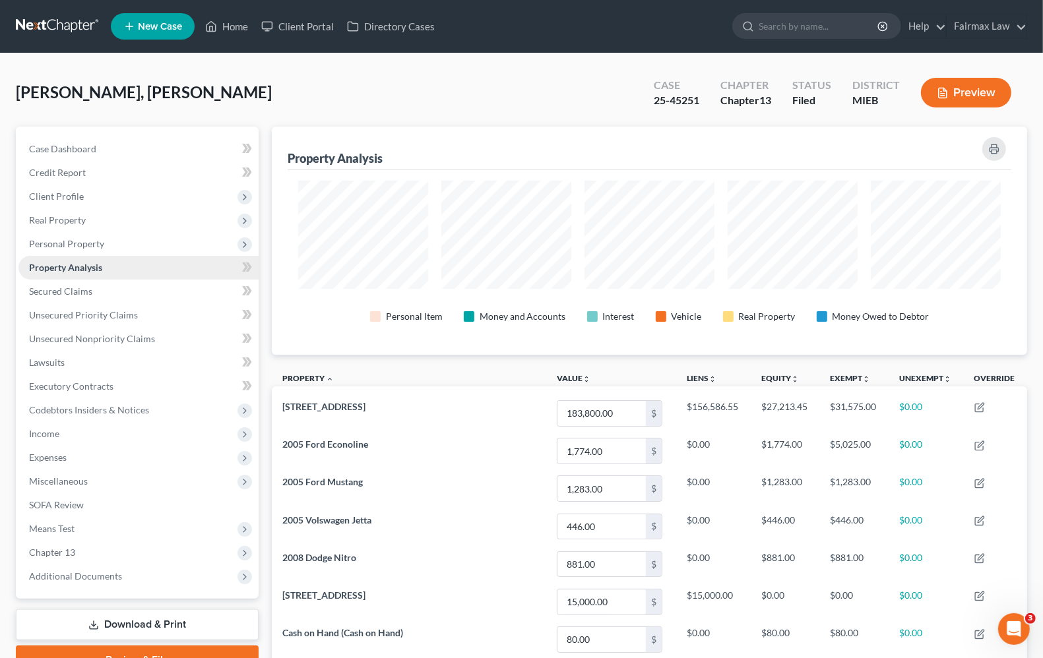
scroll to position [228, 755]
click at [64, 238] on span "Personal Property" at bounding box center [66, 243] width 75 height 11
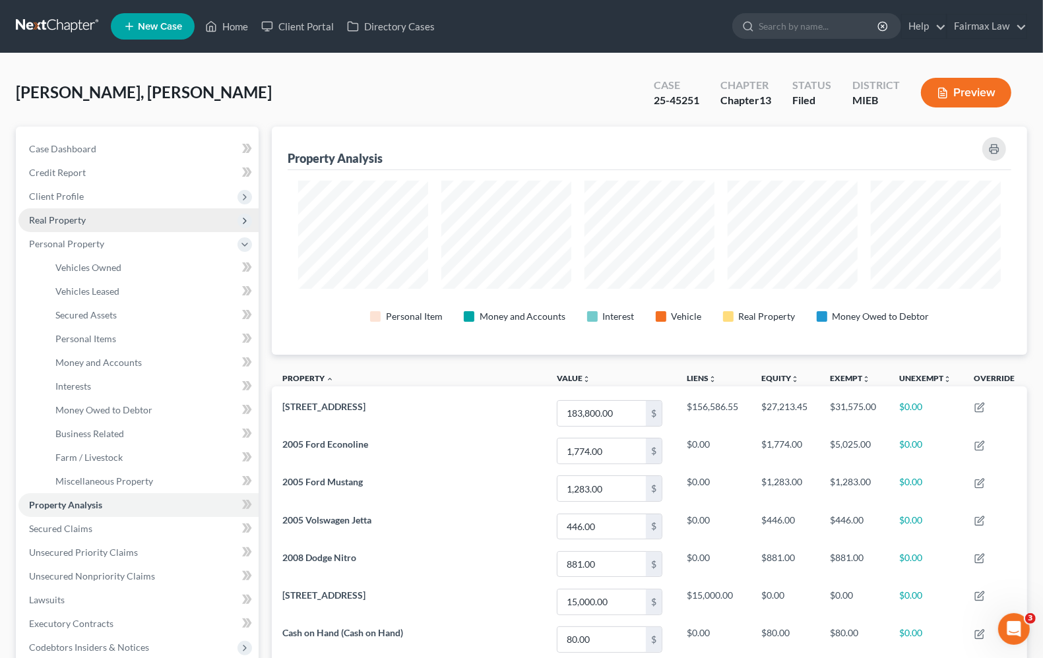
click at [76, 219] on span "Real Property" at bounding box center [57, 219] width 57 height 11
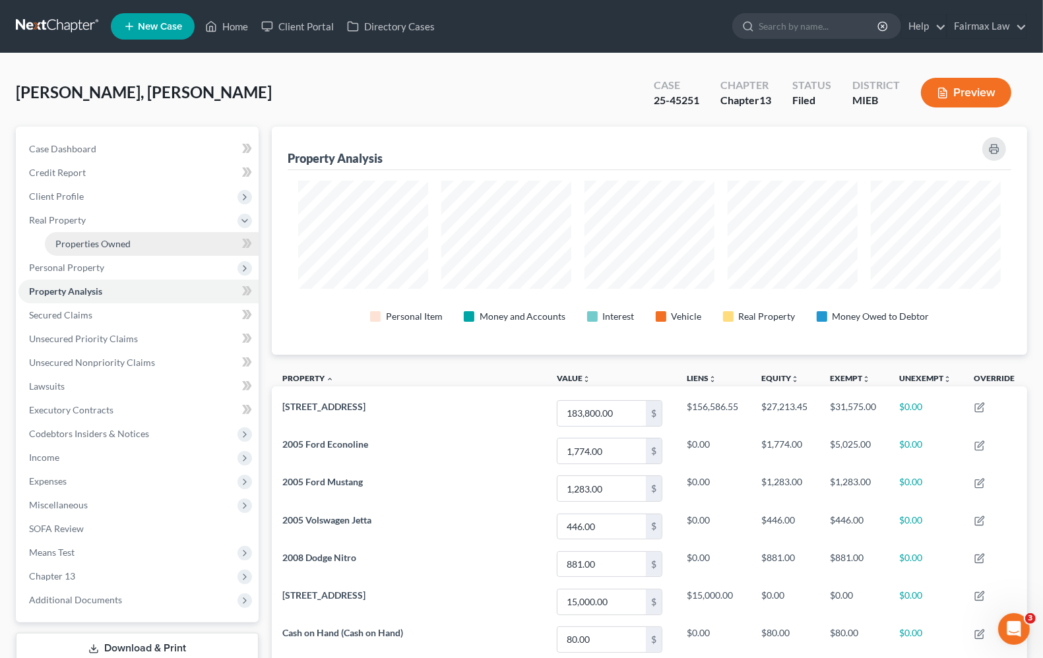
click at [67, 242] on span "Properties Owned" at bounding box center [92, 243] width 75 height 11
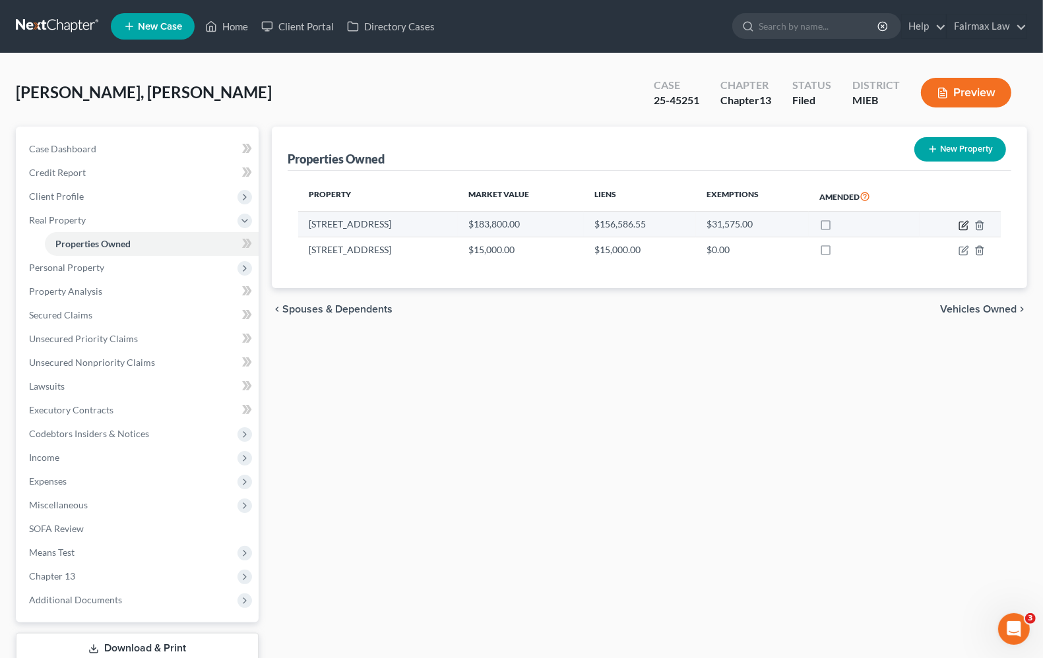
click at [961, 227] on icon "button" at bounding box center [963, 225] width 11 height 11
select select "23"
select select "0"
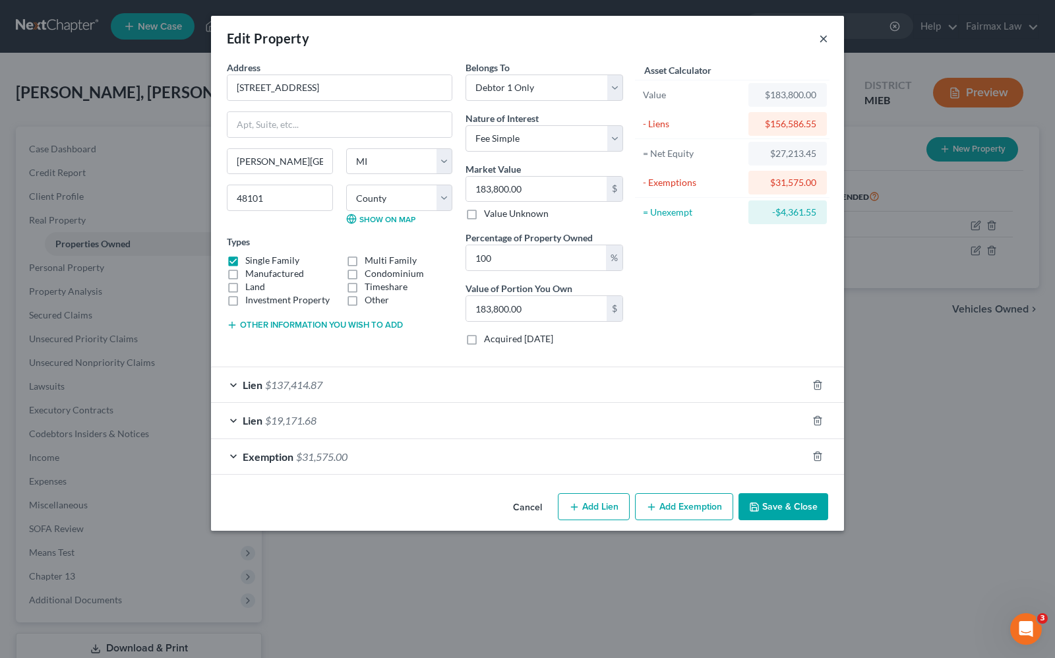
click at [820, 40] on button "×" at bounding box center [823, 38] width 9 height 16
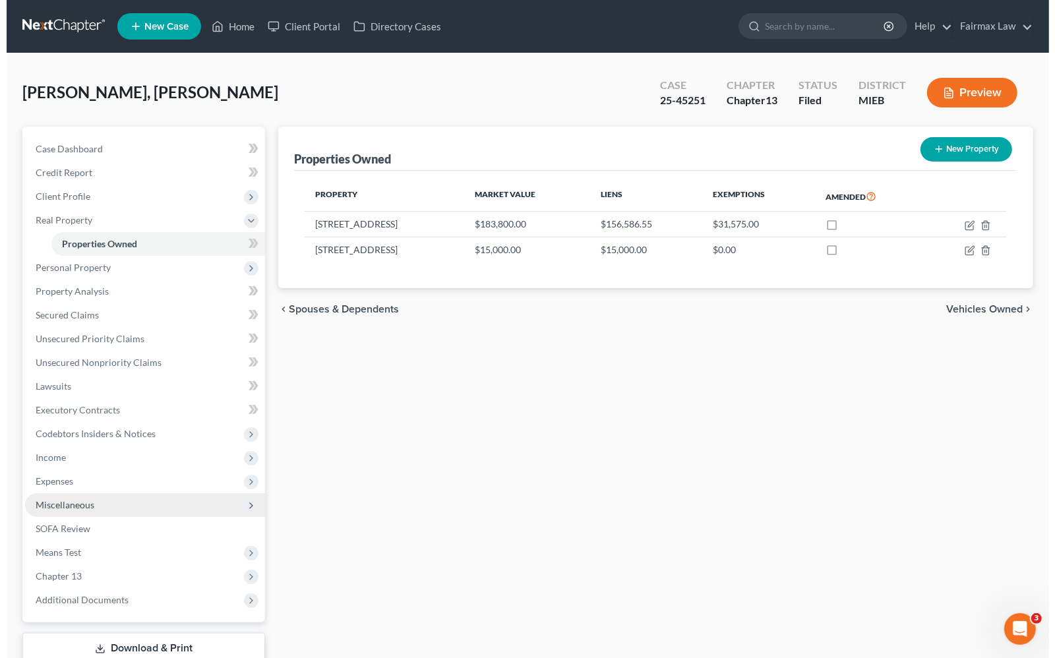
scroll to position [89, 0]
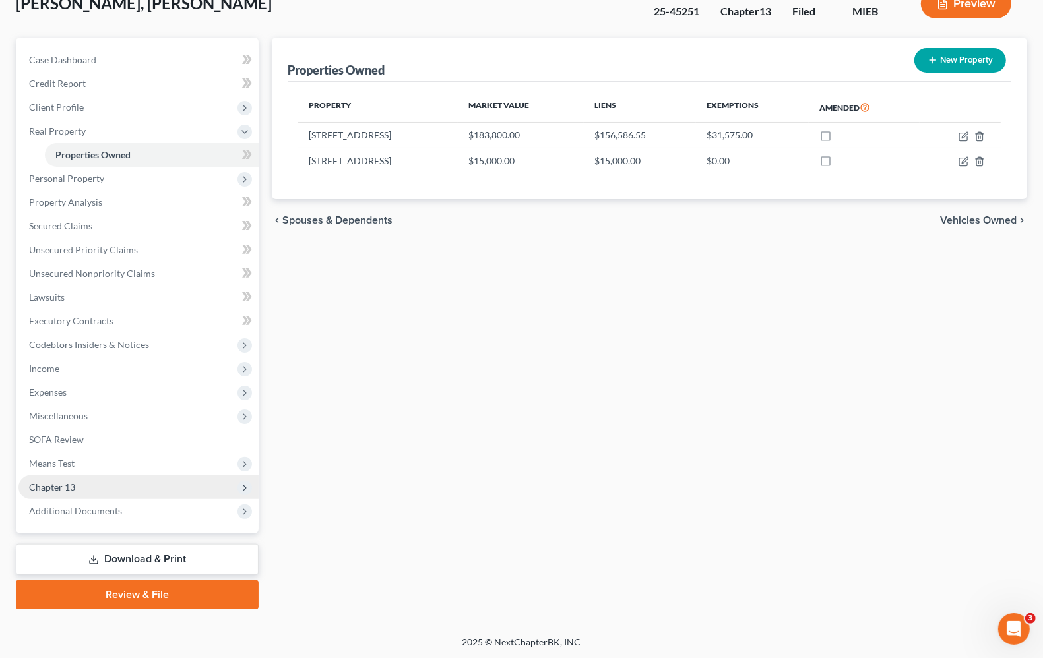
click at [73, 487] on span "Chapter 13" at bounding box center [52, 486] width 46 height 11
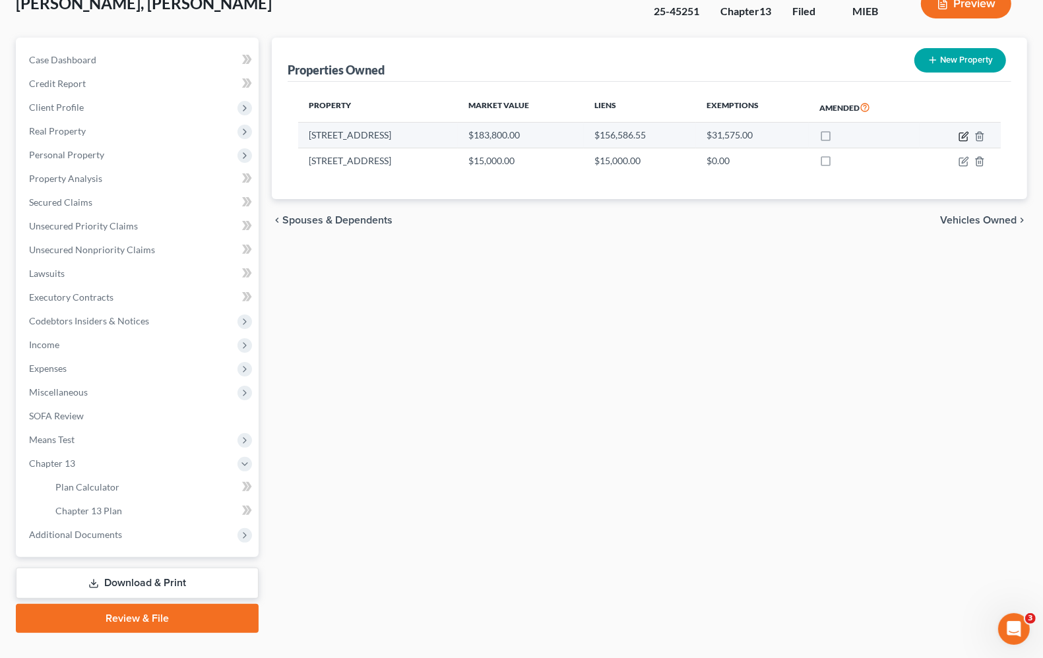
click at [968, 136] on icon "button" at bounding box center [963, 136] width 11 height 11
select select "23"
select select "81"
select select "0"
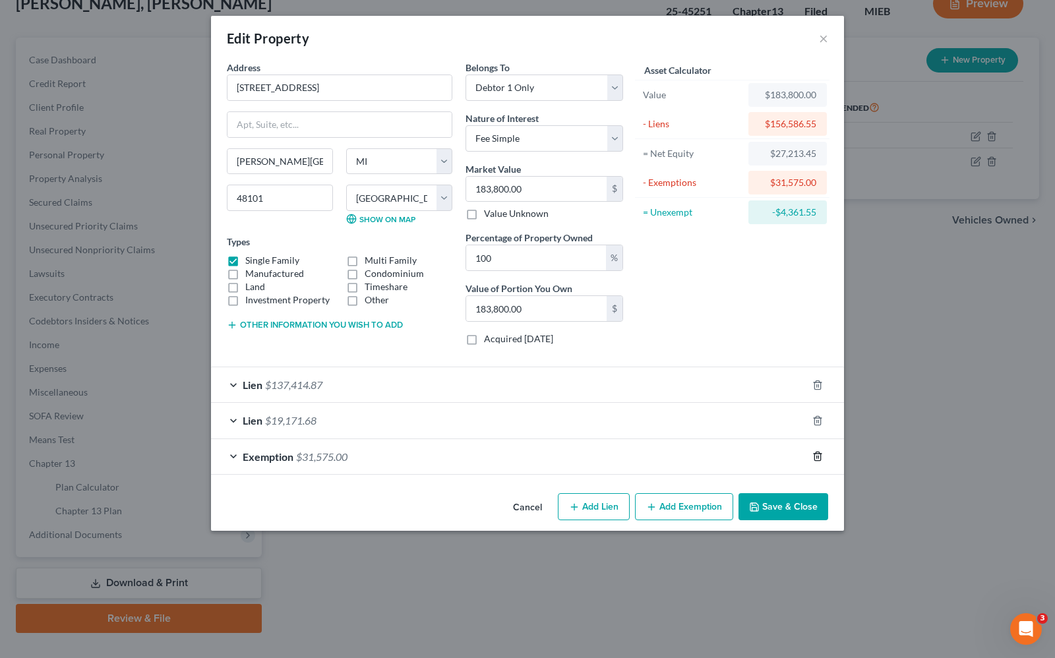
click at [818, 459] on line "button" at bounding box center [818, 457] width 0 height 3
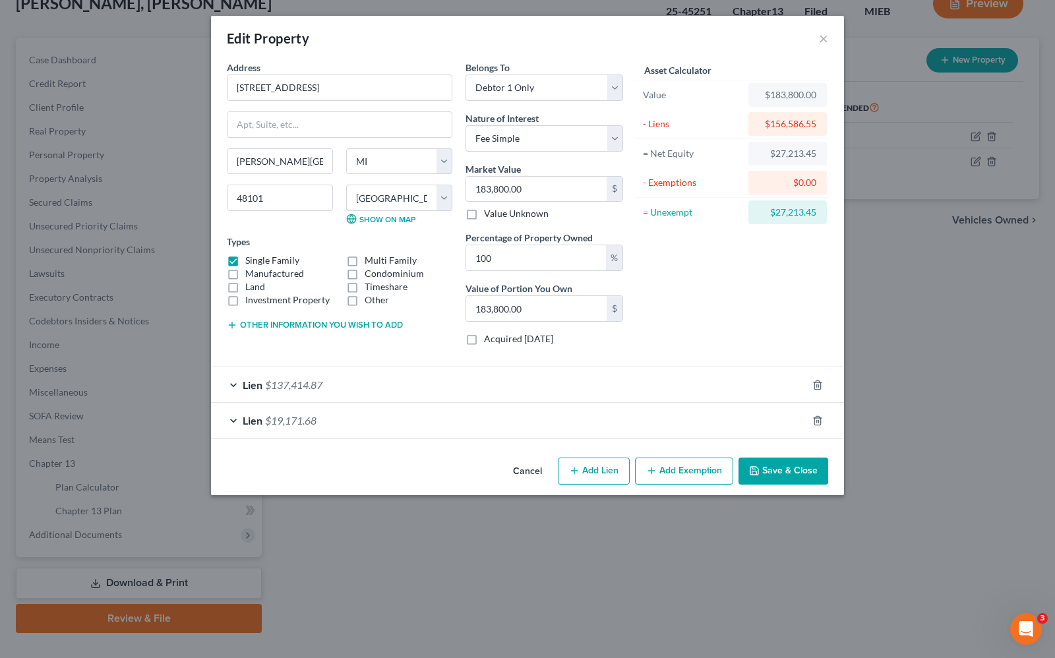
click at [667, 481] on button "Add Exemption" at bounding box center [684, 472] width 98 height 28
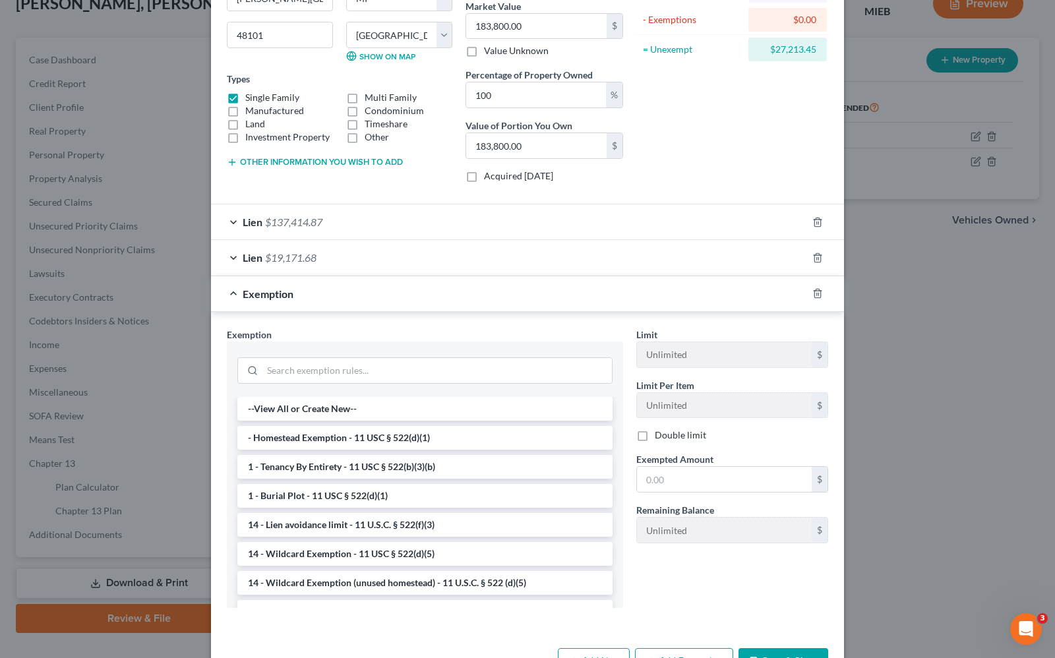
scroll to position [165, 0]
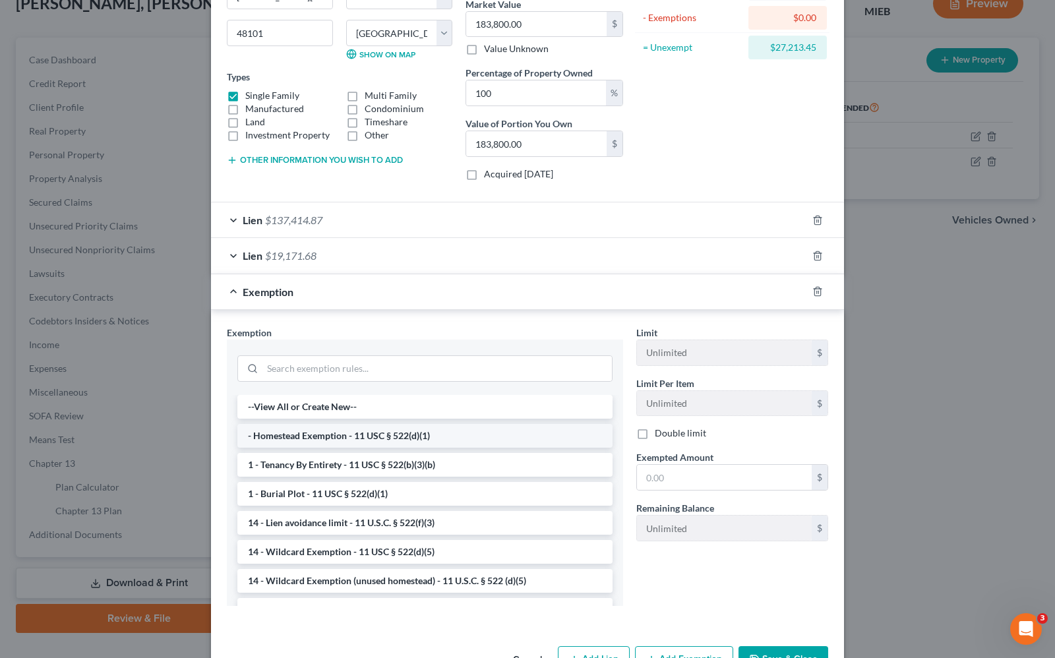
click at [406, 444] on li "- Homestead Exemption - 11 USC § 522(d)(1)" at bounding box center [424, 436] width 375 height 24
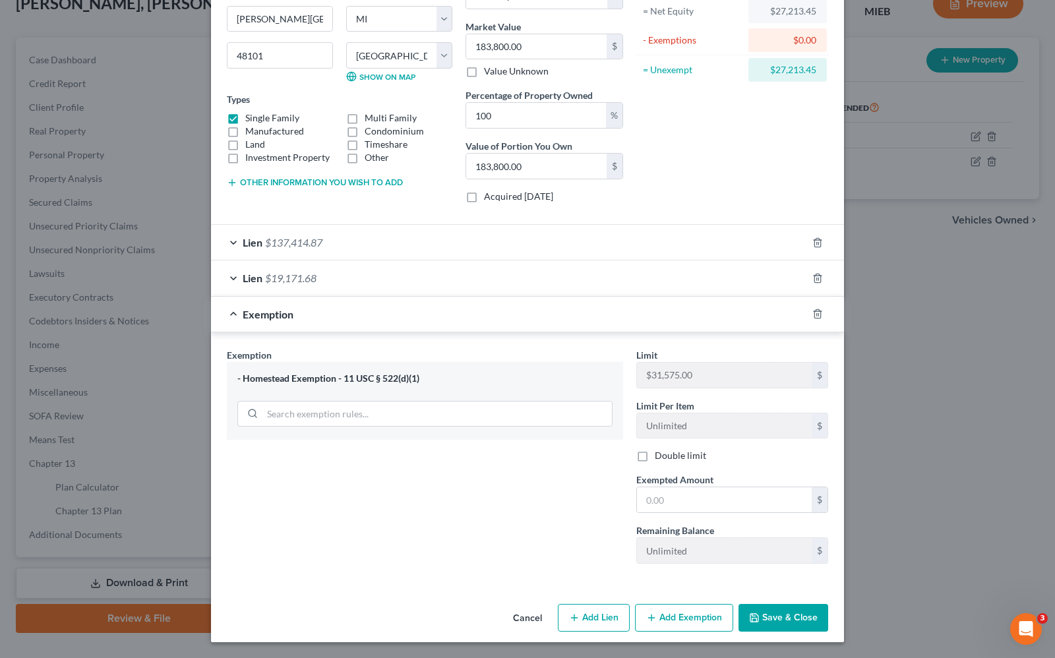
scroll to position [146, 0]
click at [684, 493] on input "text" at bounding box center [724, 499] width 175 height 25
type input "27,213.45"
click at [787, 621] on button "Save & Close" at bounding box center [784, 618] width 90 height 28
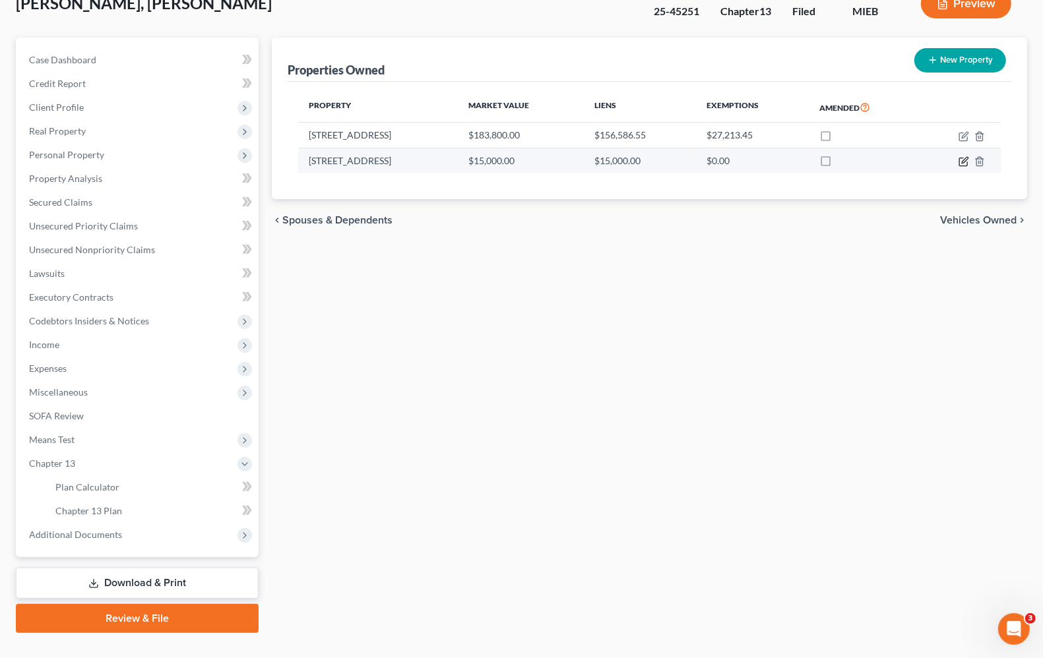
click at [964, 166] on icon "button" at bounding box center [963, 161] width 11 height 11
select select "31"
select select "4"
select select "1"
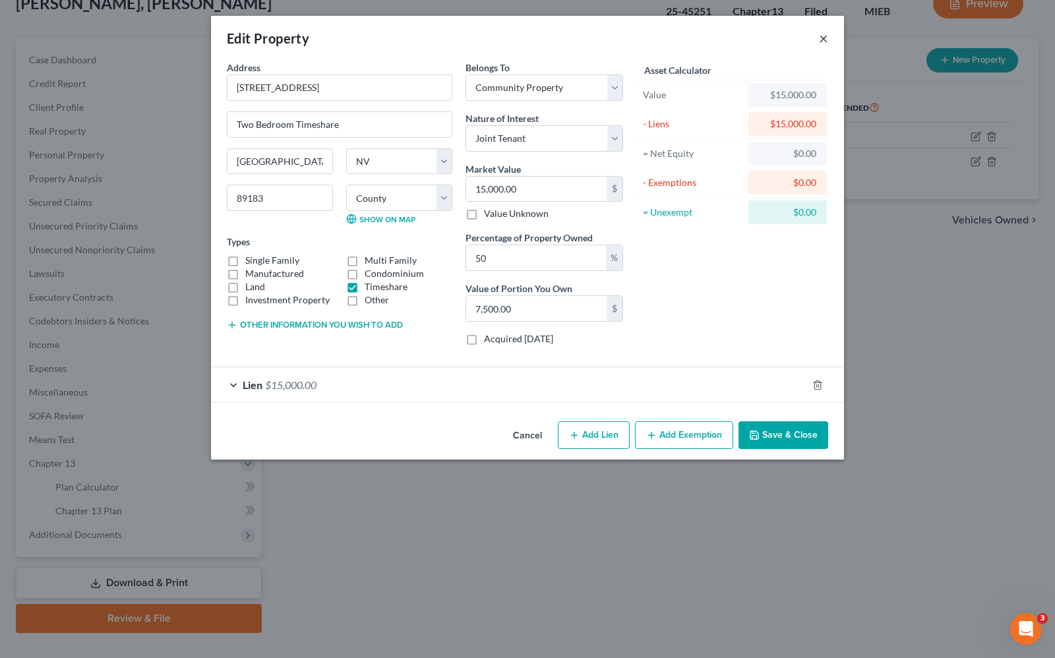
drag, startPoint x: 826, startPoint y: 35, endPoint x: 796, endPoint y: 653, distance: 618.6
click at [1054, 657] on html "Home New Case Client Portal Directory Cases Fairmax Law angela@fairmaxlaw.com M…" at bounding box center [527, 297] width 1055 height 772
click at [268, 390] on span "$15,000.00" at bounding box center [290, 385] width 51 height 13
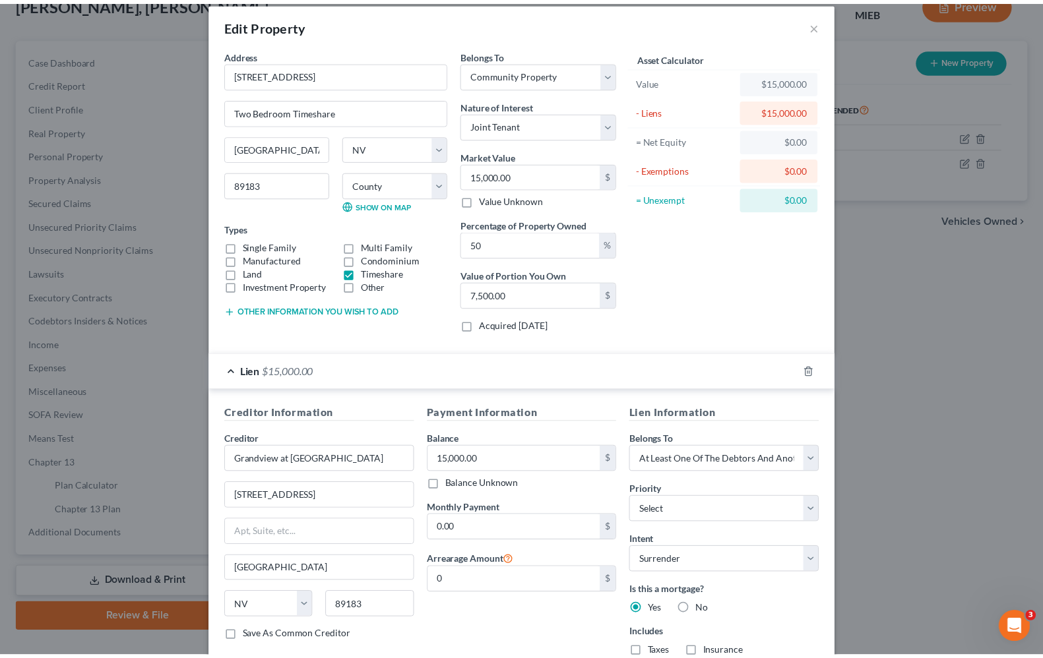
scroll to position [0, 0]
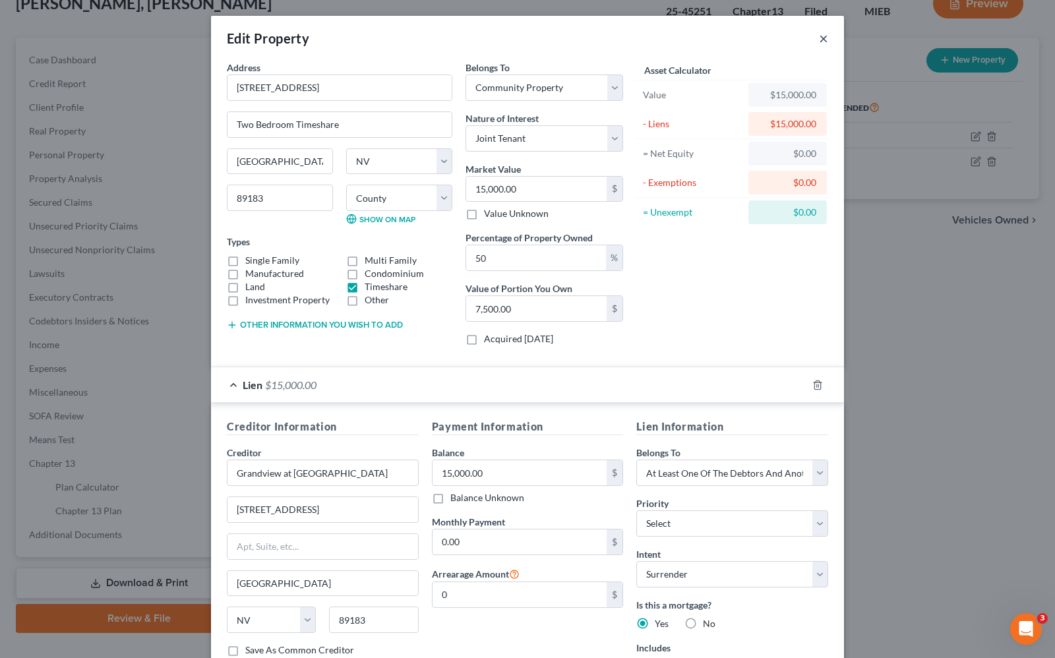
click at [819, 38] on button "×" at bounding box center [823, 38] width 9 height 16
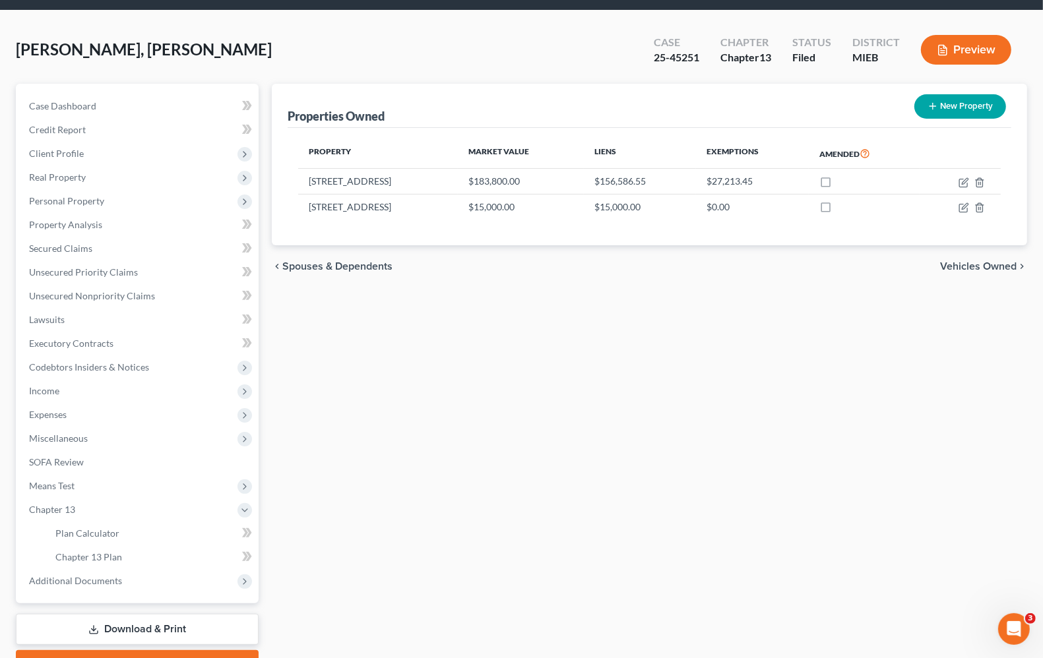
scroll to position [7, 0]
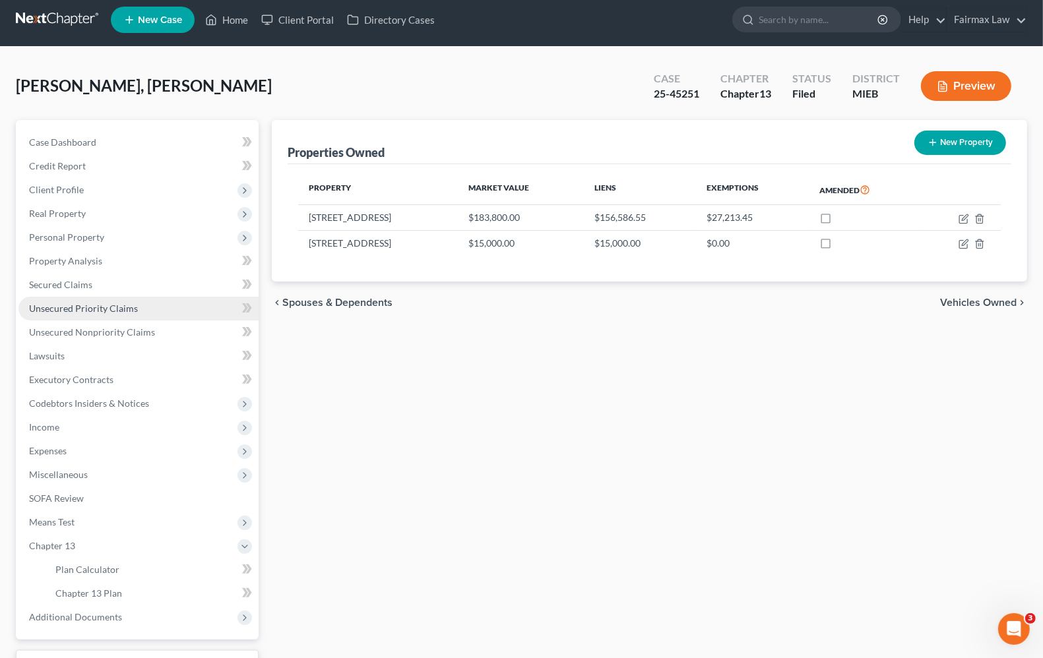
click at [106, 311] on span "Unsecured Priority Claims" at bounding box center [83, 308] width 109 height 11
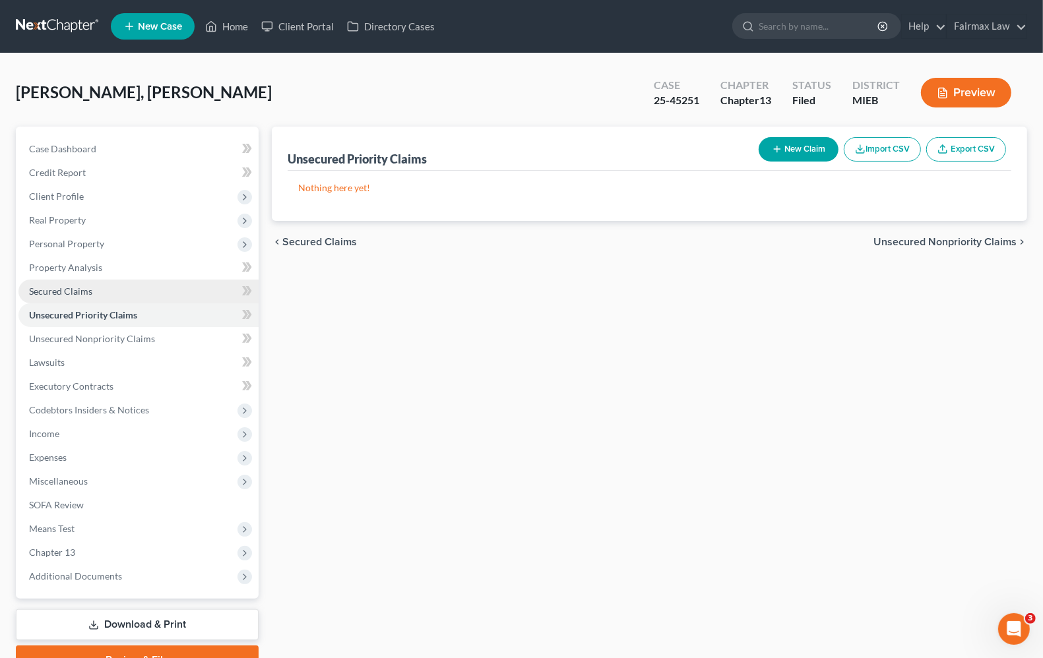
click at [67, 292] on span "Secured Claims" at bounding box center [60, 291] width 63 height 11
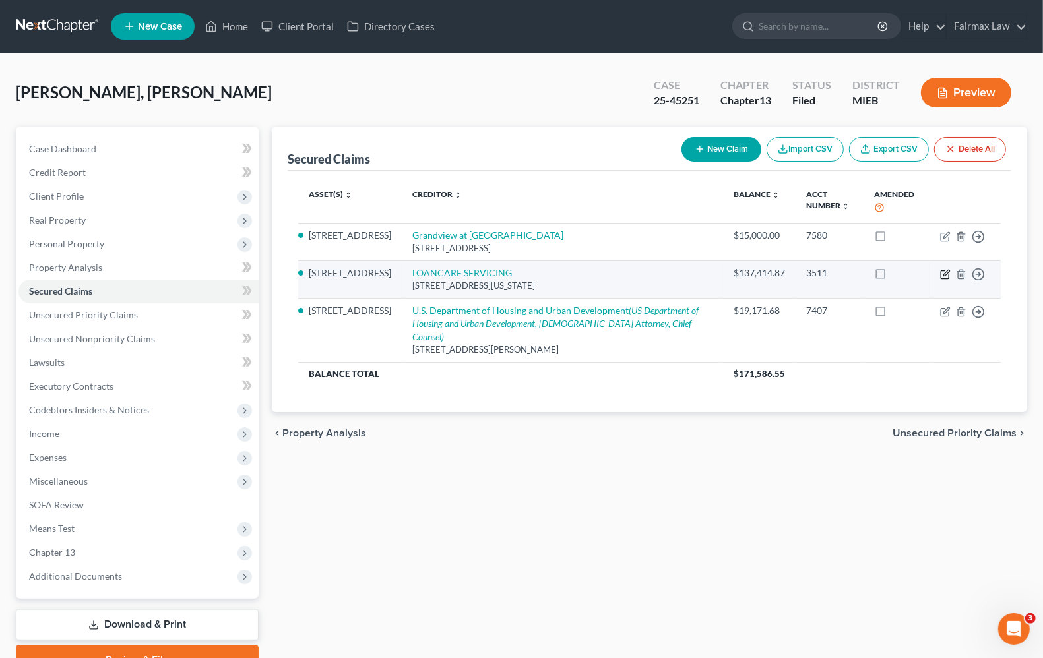
click at [946, 274] on icon "button" at bounding box center [945, 274] width 11 height 11
select select "48"
select select "4"
select select "2"
select select "0"
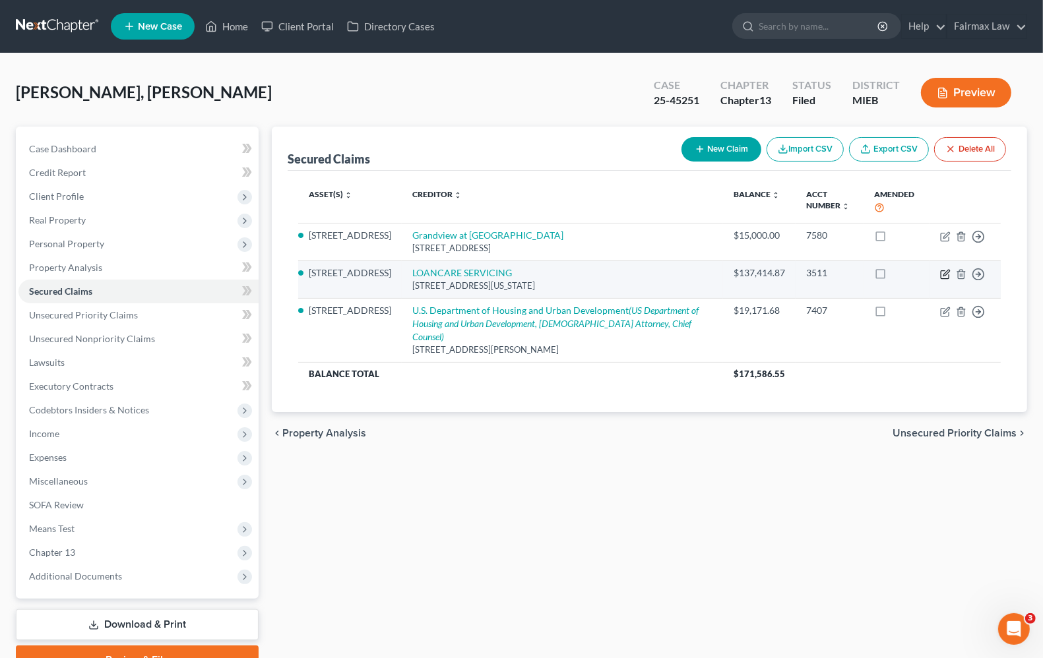
select select "0"
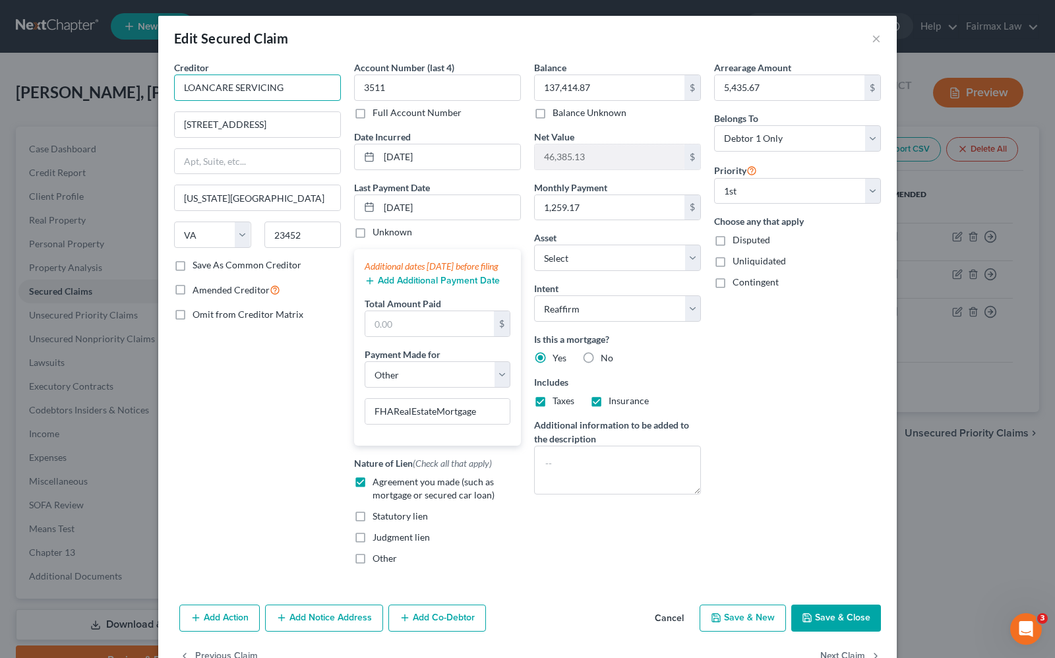
click at [174, 84] on input "LOANCARE SERVICING" at bounding box center [257, 88] width 167 height 26
type input "LOANCARE SERVICING"
click at [851, 630] on button "Save & Close" at bounding box center [836, 619] width 90 height 28
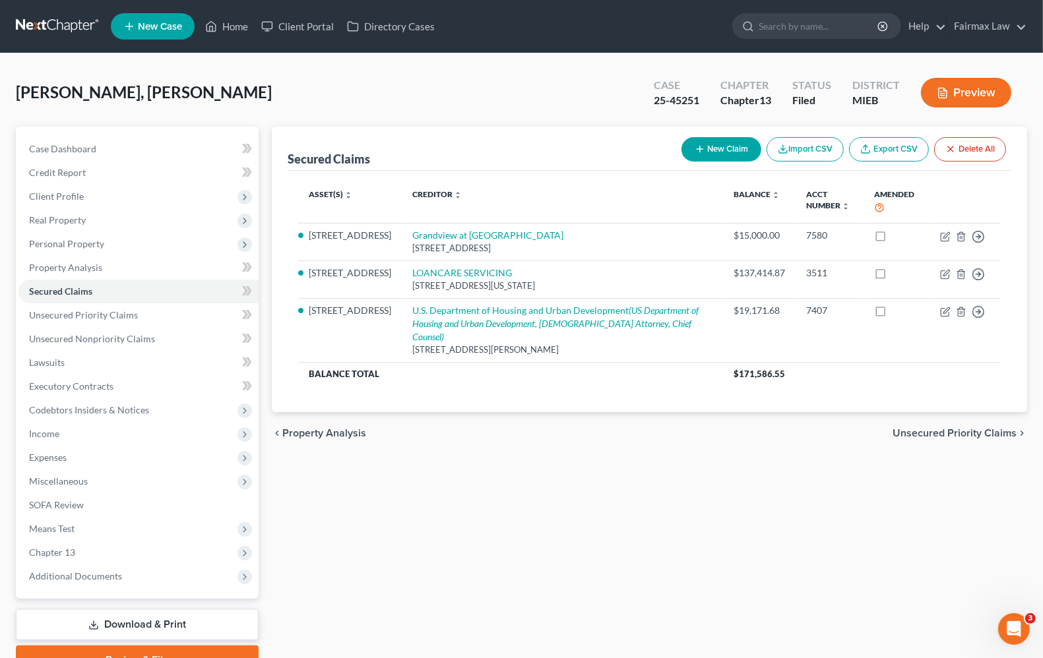
click at [547, 530] on div "Secured Claims New Claim Import CSV Export CSV Delete All Asset(s) expand_more …" at bounding box center [649, 401] width 768 height 548
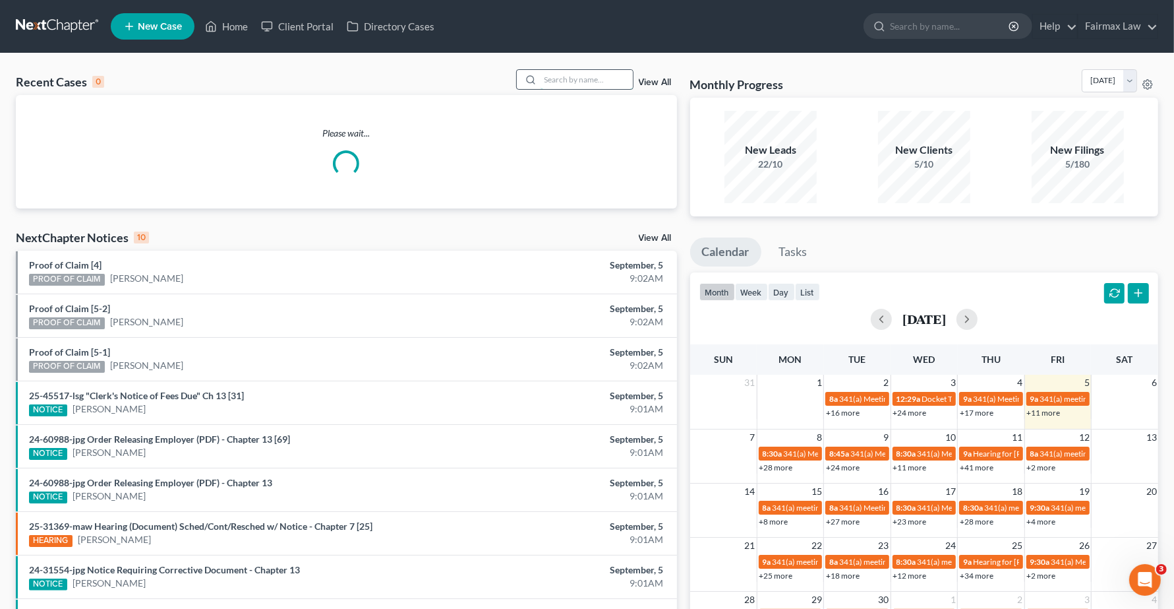
click at [607, 79] on input "search" at bounding box center [587, 79] width 92 height 19
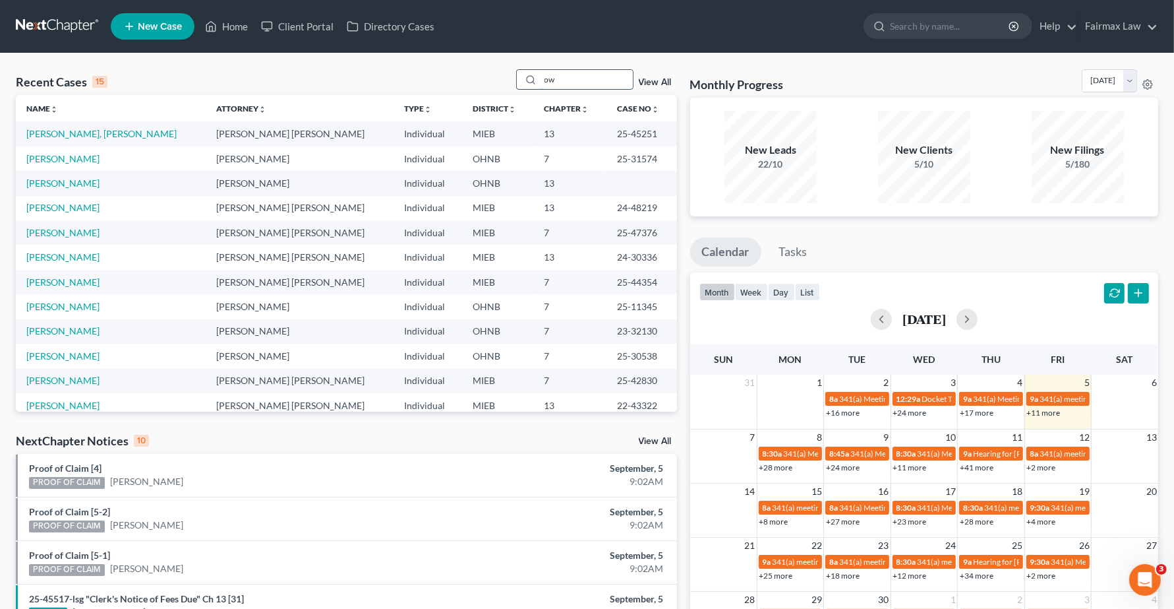
type input "o"
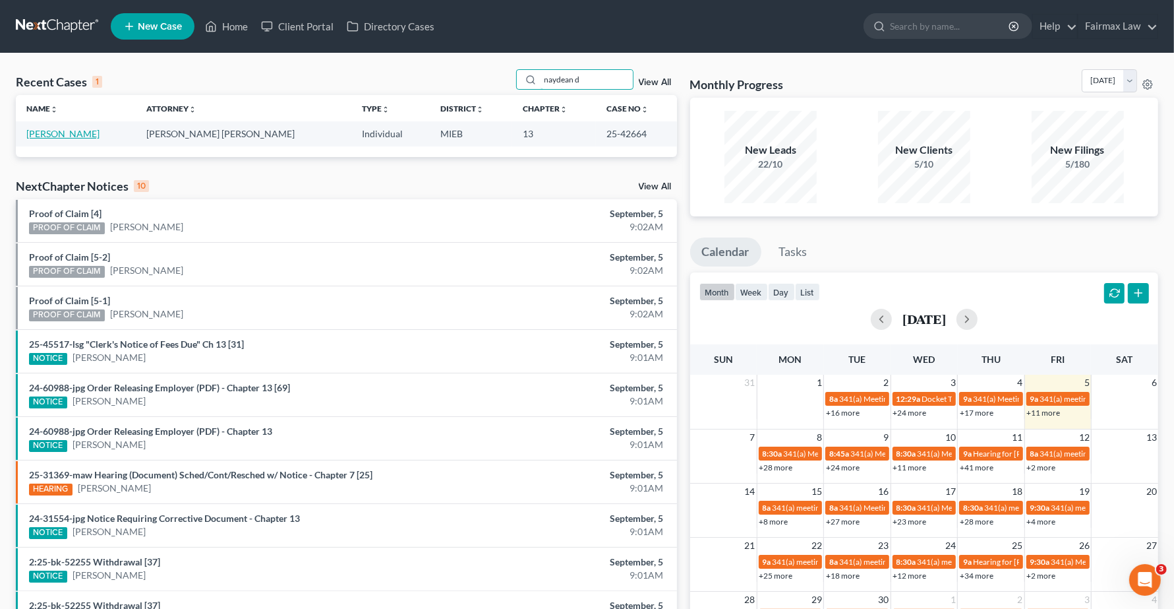
type input "naydean d"
click at [86, 133] on link "[PERSON_NAME]" at bounding box center [62, 133] width 73 height 11
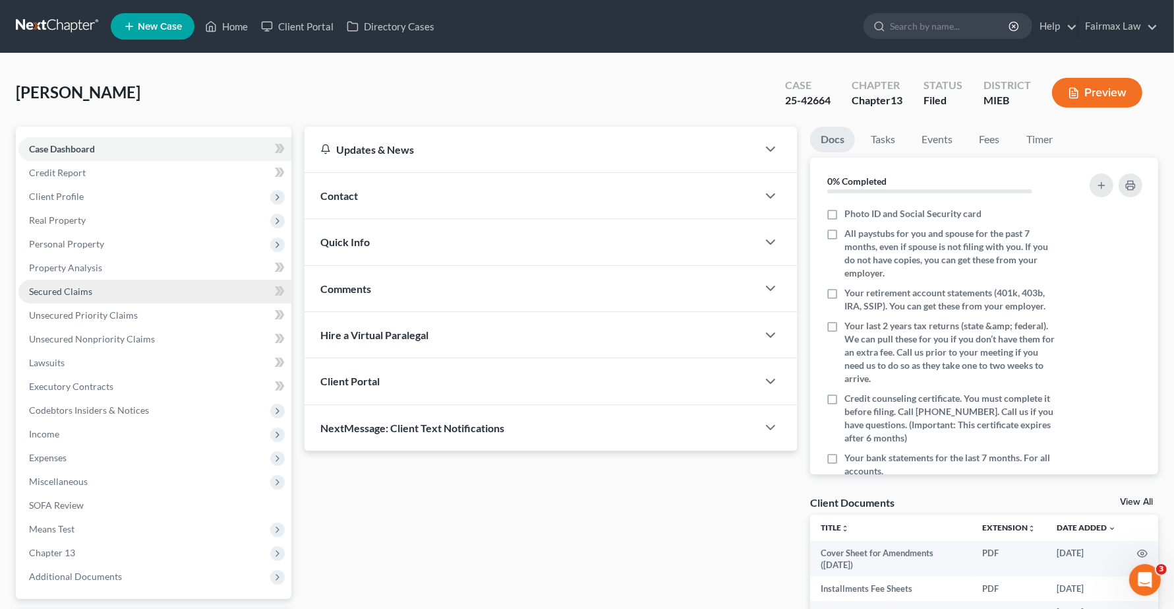
click at [69, 288] on span "Secured Claims" at bounding box center [60, 291] width 63 height 11
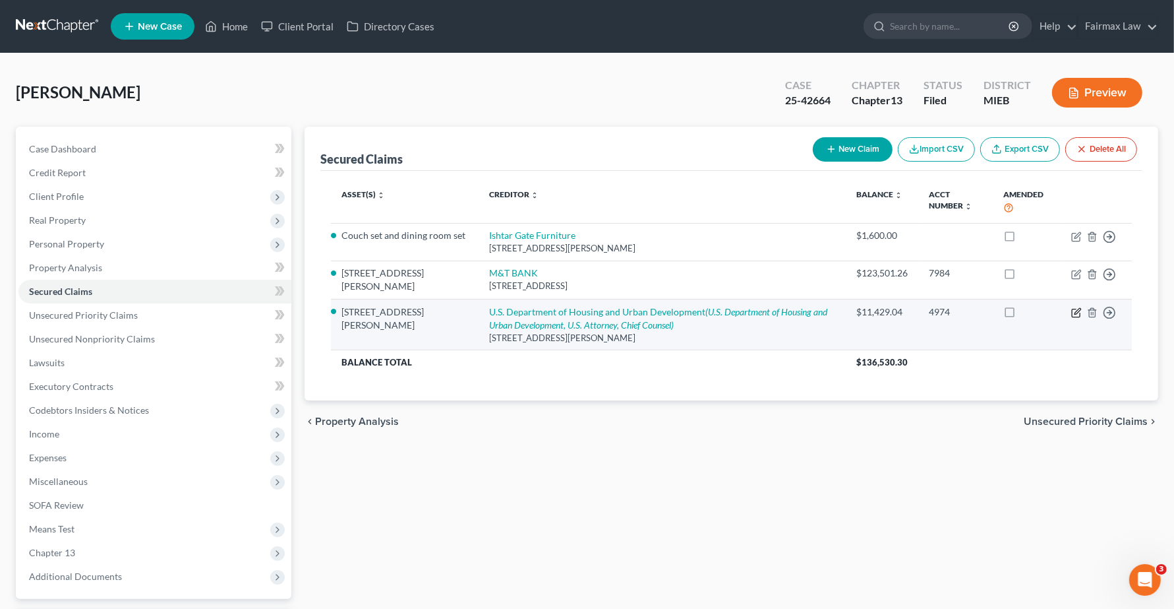
click at [1075, 314] on icon "button" at bounding box center [1077, 312] width 11 height 11
select select "14"
select select "2"
select select "0"
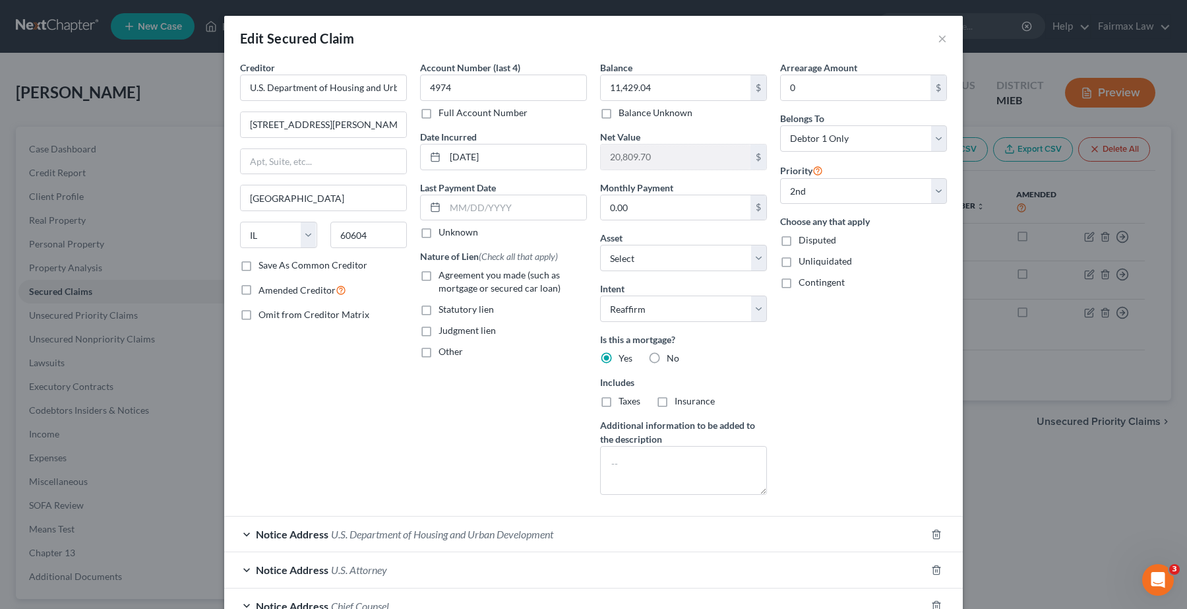
click at [291, 535] on span "Notice Address" at bounding box center [292, 534] width 73 height 13
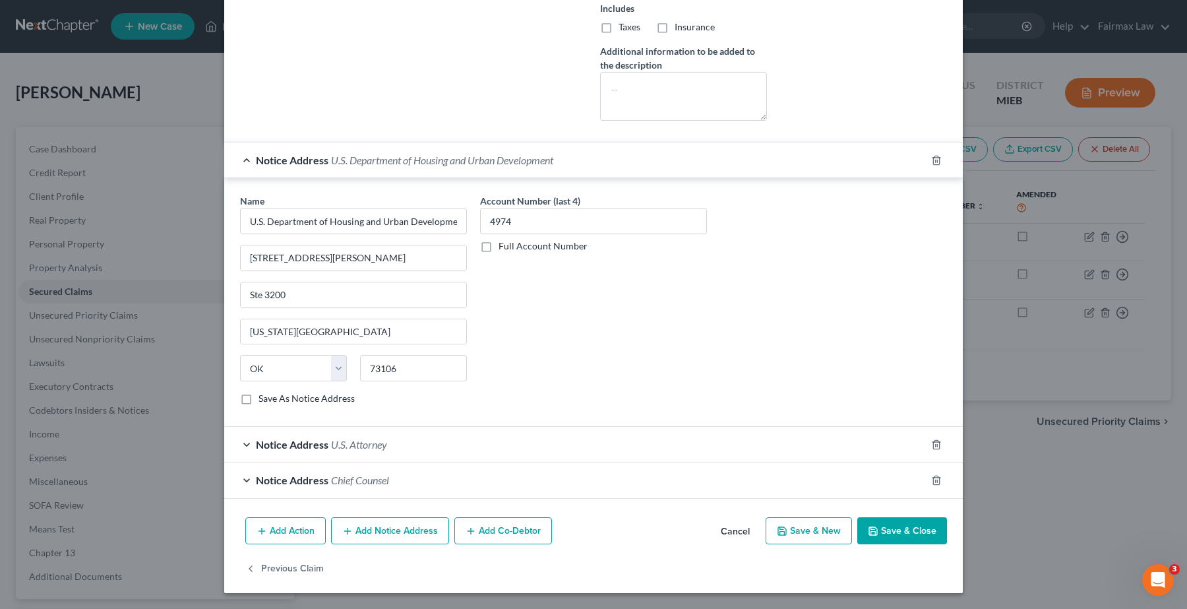
scroll to position [378, 0]
click at [379, 445] on span "U.S. Attorney" at bounding box center [359, 444] width 56 height 13
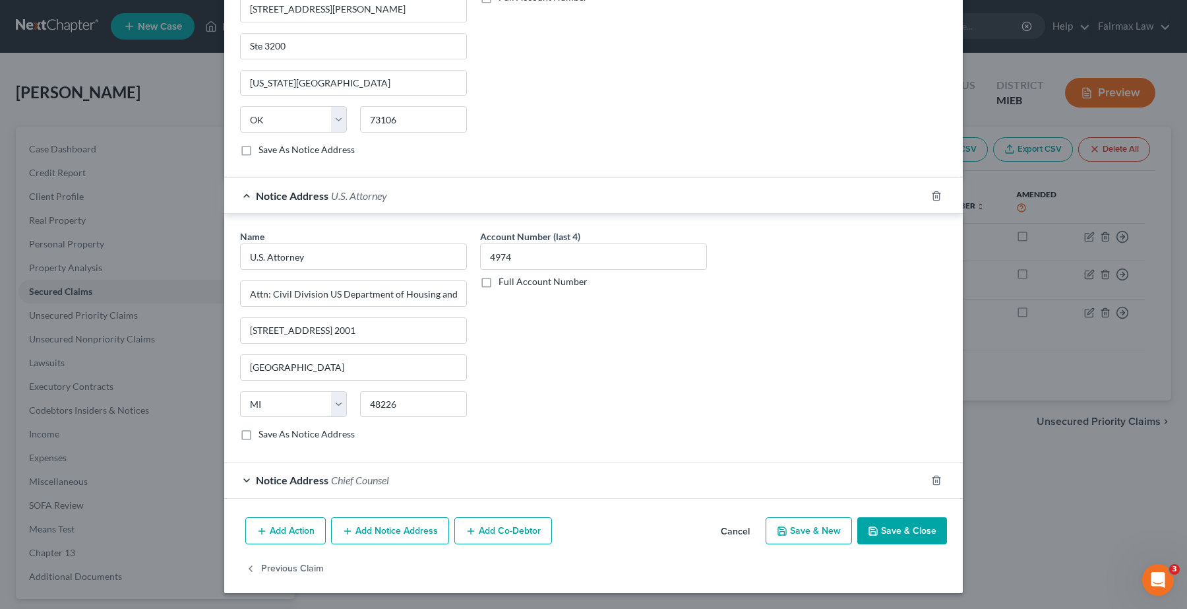
scroll to position [628, 0]
click at [297, 483] on span "Notice Address" at bounding box center [292, 479] width 73 height 13
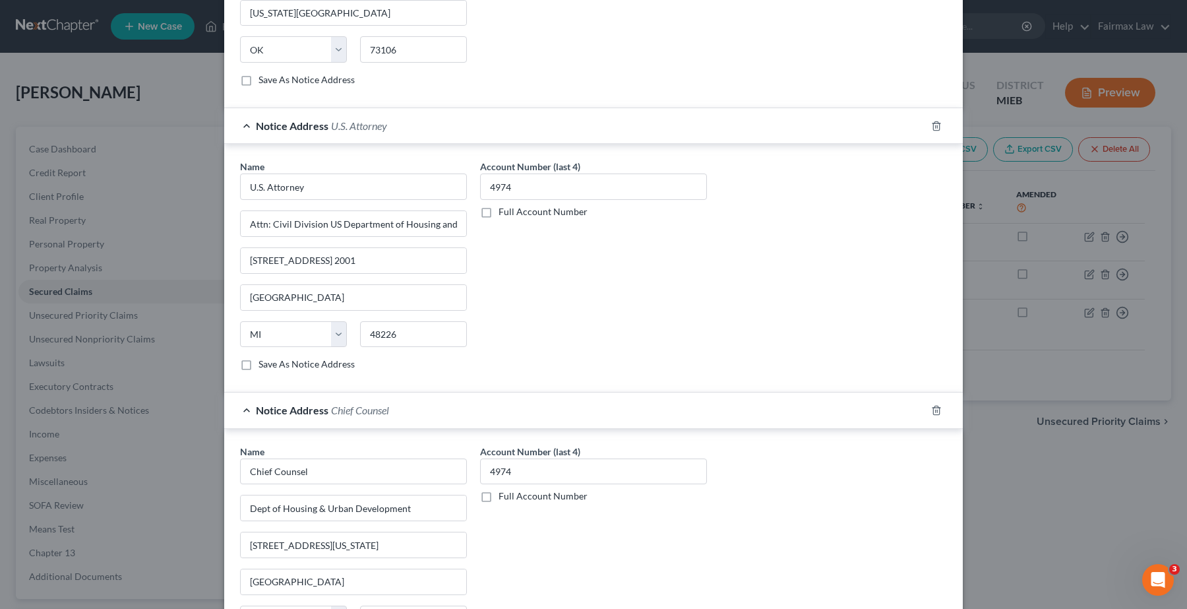
scroll to position [878, 0]
